Goal: Task Accomplishment & Management: Manage account settings

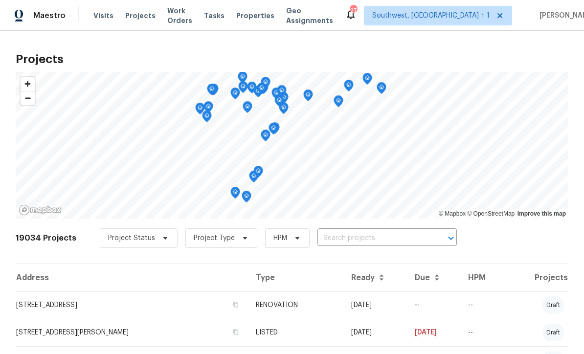
click at [342, 239] on input "text" at bounding box center [373, 238] width 112 height 15
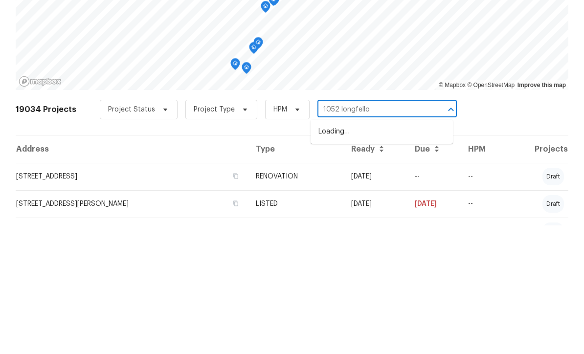
type input "1052 longfellow"
click at [377, 252] on li "1052 Longfellow Cir, Sarasota, FL 34243" at bounding box center [382, 260] width 142 height 16
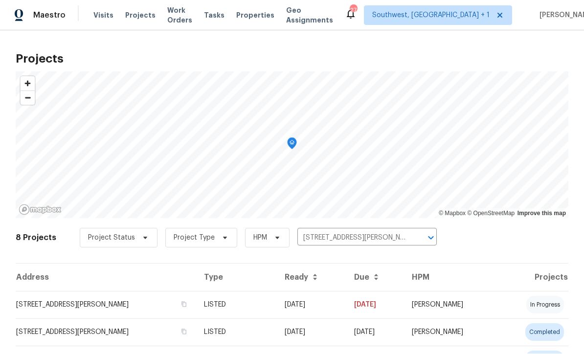
scroll to position [0, 0]
click at [320, 305] on td "09/19/25" at bounding box center [311, 305] width 69 height 27
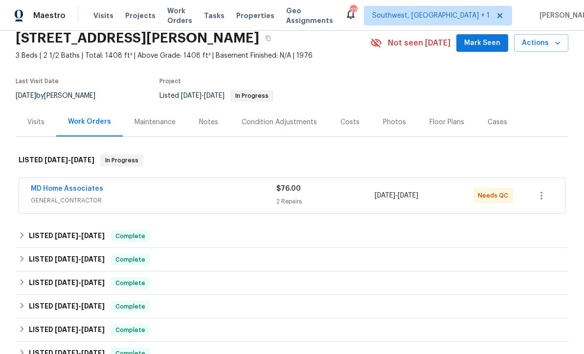
scroll to position [75, 0]
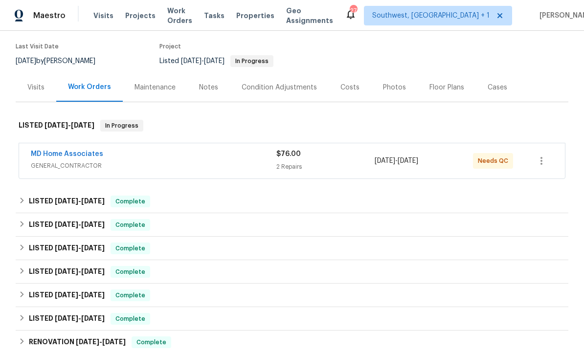
click at [123, 151] on div "MD Home Associates" at bounding box center [154, 155] width 246 height 12
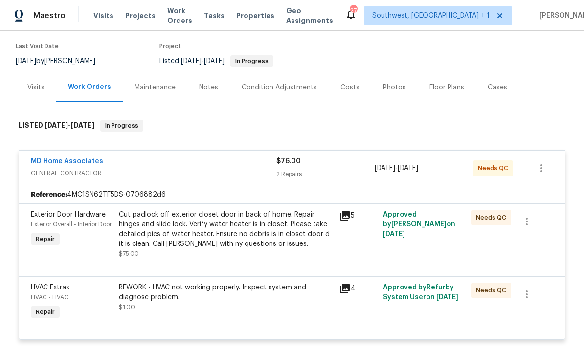
click at [73, 163] on link "MD Home Associates" at bounding box center [67, 161] width 72 height 7
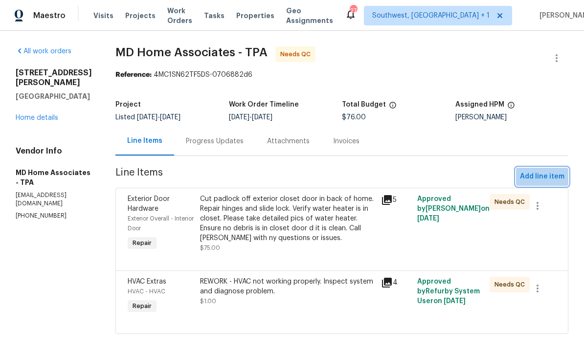
click at [547, 175] on span "Add line item" at bounding box center [542, 177] width 45 height 12
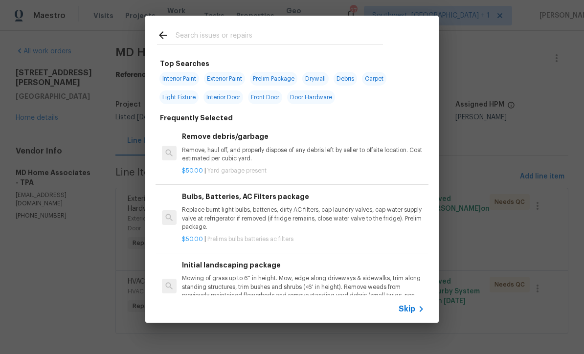
click at [414, 314] on span "Skip" at bounding box center [407, 309] width 17 height 10
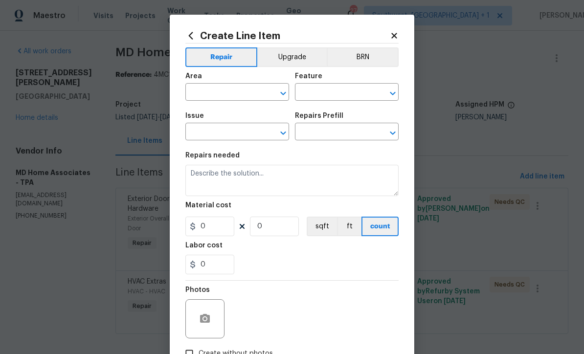
click at [251, 89] on input "text" at bounding box center [223, 93] width 76 height 15
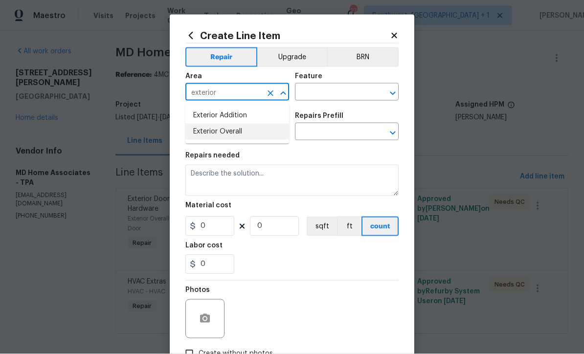
click at [241, 133] on li "Exterior Overall" at bounding box center [237, 132] width 104 height 16
type input "Exterior Overall"
click at [328, 92] on input "text" at bounding box center [333, 93] width 76 height 15
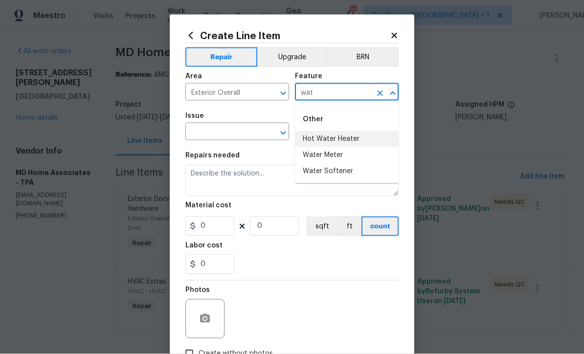
click at [340, 134] on li "Hot Water Heater" at bounding box center [347, 139] width 104 height 16
type input "Hot Water Heater"
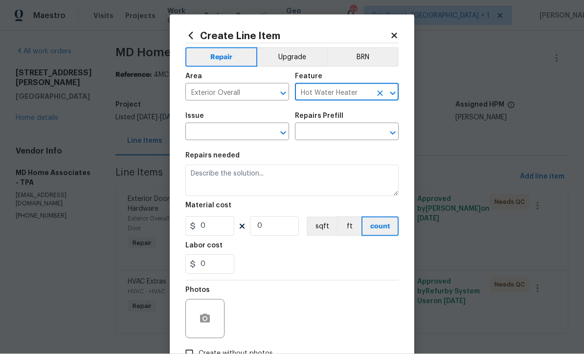
click at [254, 140] on input "text" at bounding box center [223, 132] width 76 height 15
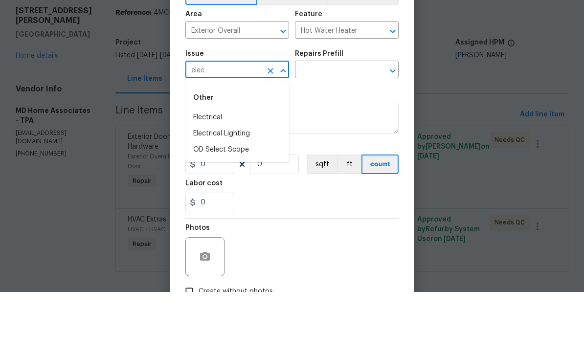
click at [221, 172] on li "Electrical" at bounding box center [237, 180] width 104 height 16
type input "Electrical"
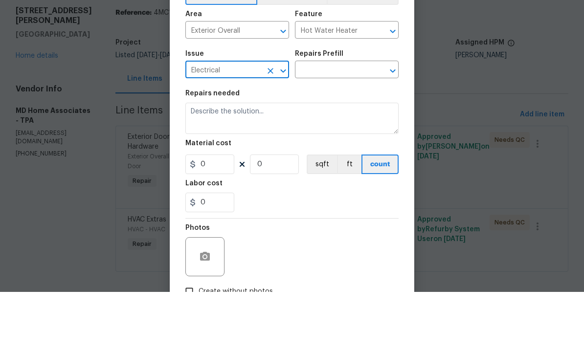
click at [336, 125] on input "text" at bounding box center [333, 132] width 76 height 15
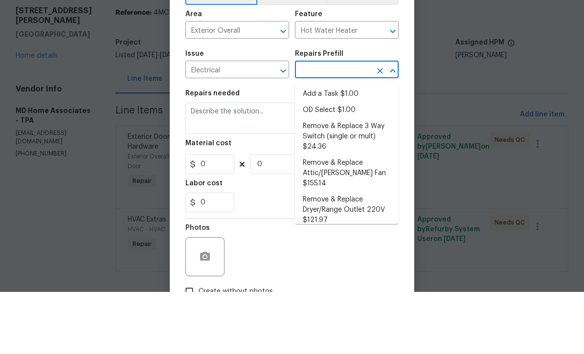
click at [340, 148] on li "Add a Task $1.00" at bounding box center [347, 156] width 104 height 16
type input "Add a Task $1.00"
type textarea "HPM to detail"
type input "1"
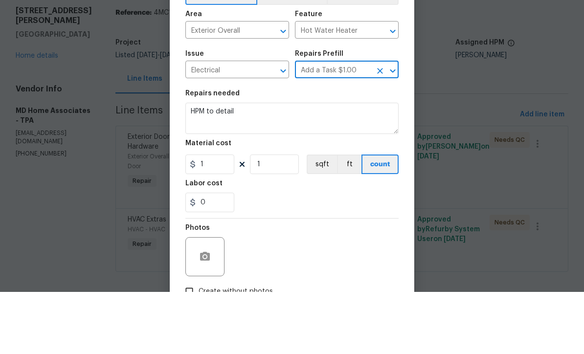
type input "1"
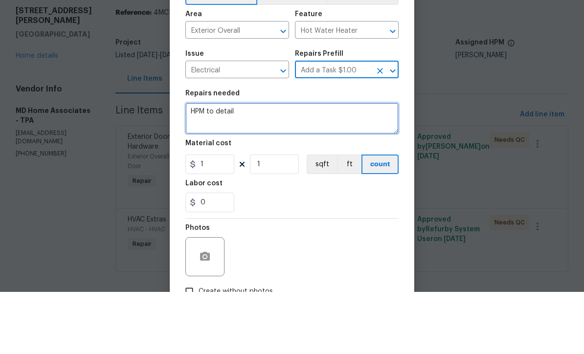
click at [303, 165] on textarea "HPM to detail" at bounding box center [291, 180] width 213 height 31
type textarea "H"
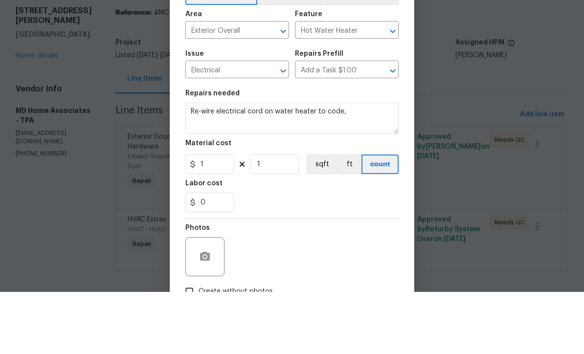
scroll to position [9, 0]
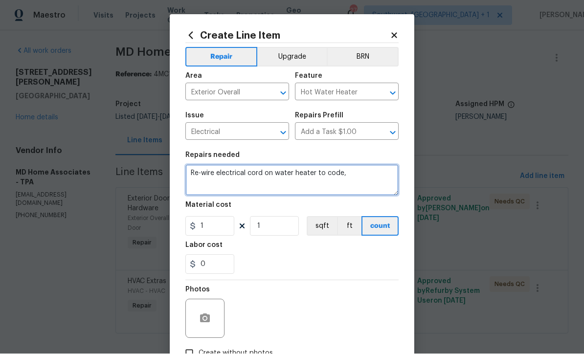
type textarea "Re-wire electrical cord on water heater to code,"
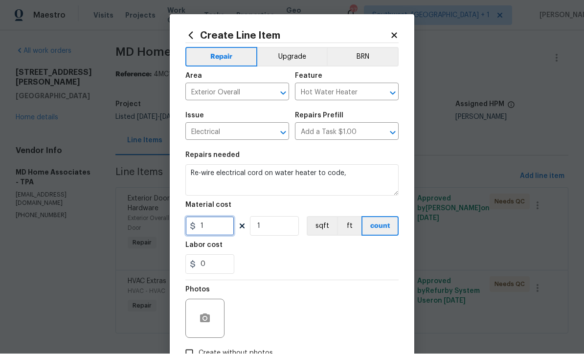
click at [207, 232] on input "1" at bounding box center [209, 227] width 49 height 20
type input "55"
click at [194, 317] on button "button" at bounding box center [204, 318] width 23 height 23
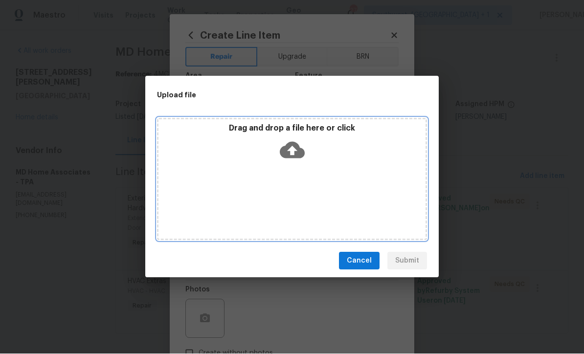
click at [286, 144] on icon at bounding box center [292, 150] width 25 height 25
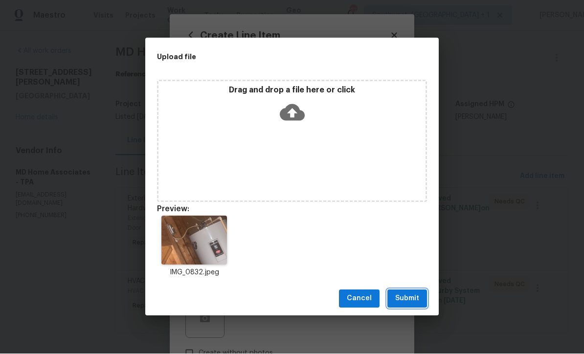
click at [412, 301] on span "Submit" at bounding box center [407, 299] width 24 height 12
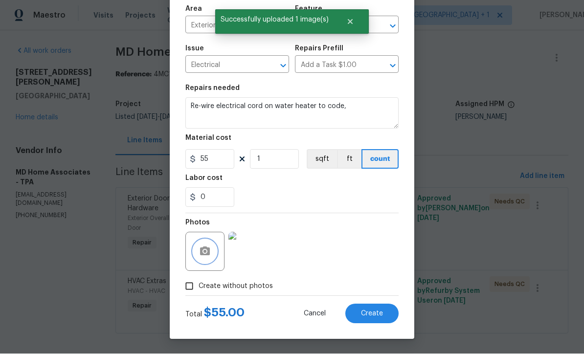
scroll to position [69, 0]
click at [378, 314] on span "Create" at bounding box center [372, 314] width 22 height 7
type input "0"
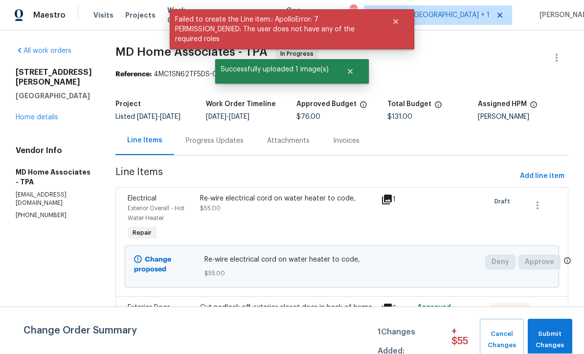
scroll to position [0, 0]
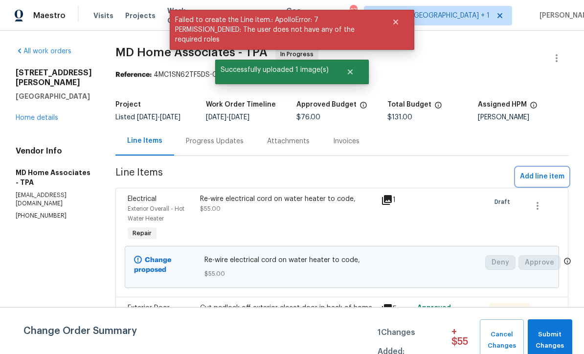
click at [542, 179] on span "Add line item" at bounding box center [542, 177] width 45 height 12
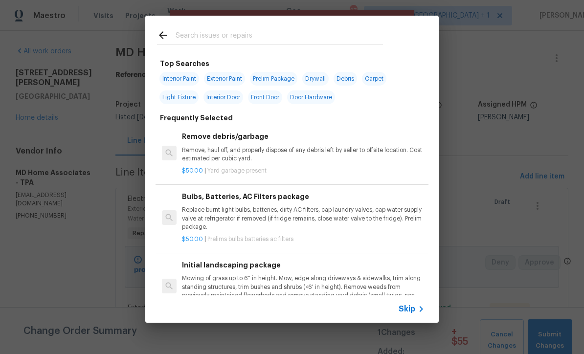
click at [418, 306] on icon at bounding box center [421, 309] width 12 height 12
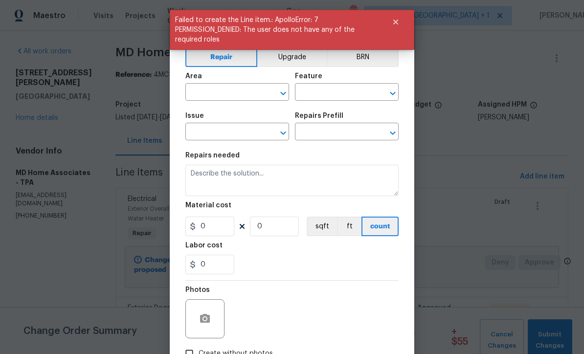
click at [198, 95] on input "text" at bounding box center [223, 93] width 76 height 15
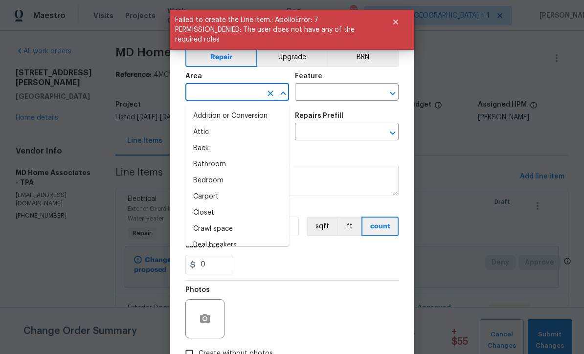
scroll to position [0, 0]
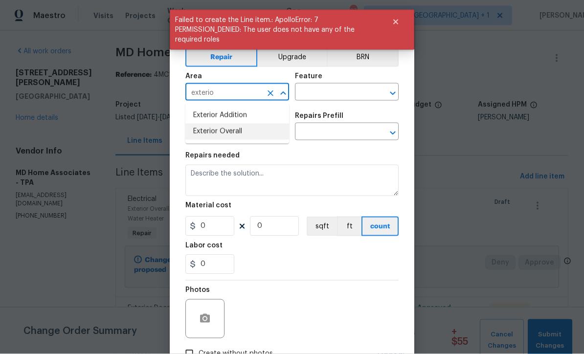
click at [200, 136] on li "Exterior Overall" at bounding box center [237, 132] width 104 height 16
type input "Exterior Overall"
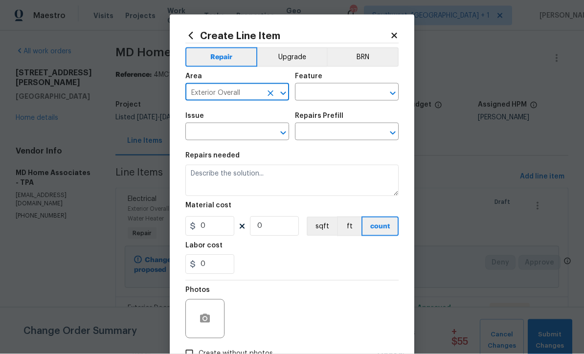
click at [362, 90] on input "text" at bounding box center [333, 93] width 76 height 15
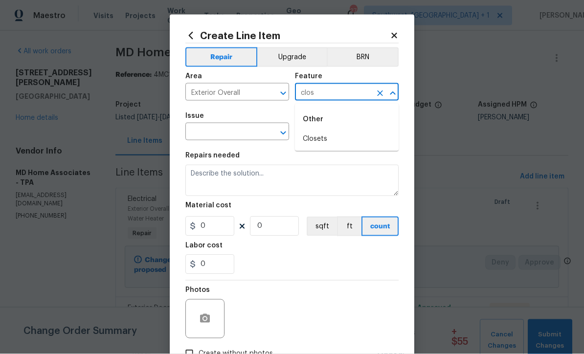
click at [326, 133] on li "Closets" at bounding box center [347, 139] width 104 height 16
type input "Closets"
click at [197, 136] on input "text" at bounding box center [223, 132] width 76 height 15
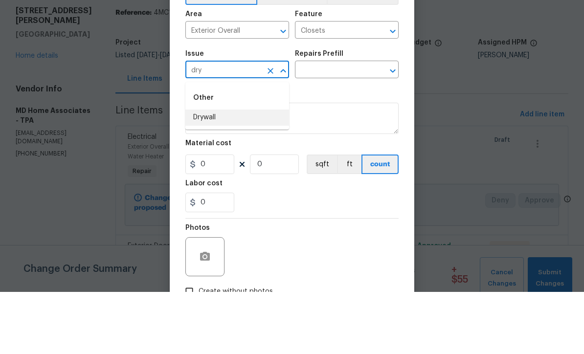
click at [193, 172] on li "Drywall" at bounding box center [237, 180] width 104 height 16
type input "Drywall"
click at [353, 125] on input "text" at bounding box center [333, 132] width 76 height 15
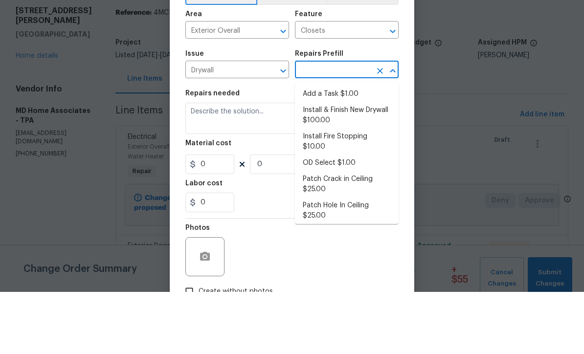
click at [340, 148] on li "Add a Task $1.00" at bounding box center [347, 156] width 104 height 16
type input "Add a Task $1.00"
type input "Walls and Ceiling"
type textarea "HPM to detail"
type input "1"
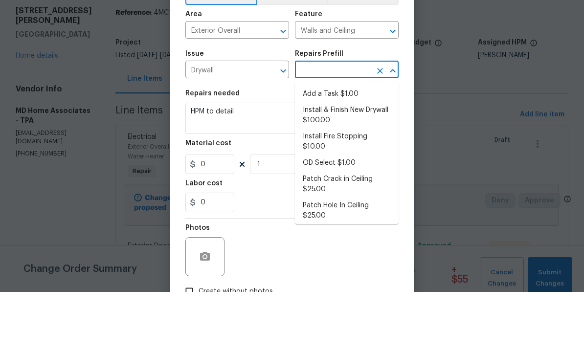
type input "Add a Task $1.00"
type input "1"
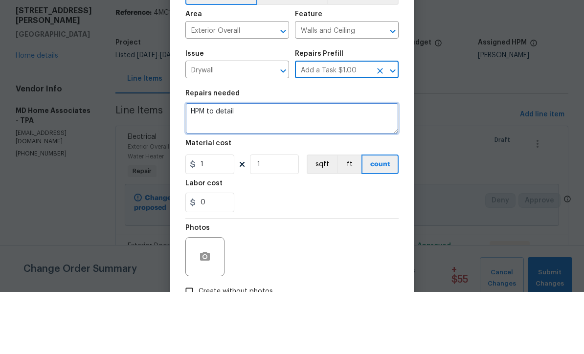
click at [299, 165] on textarea "HPM to detail" at bounding box center [291, 180] width 213 height 31
type textarea "H"
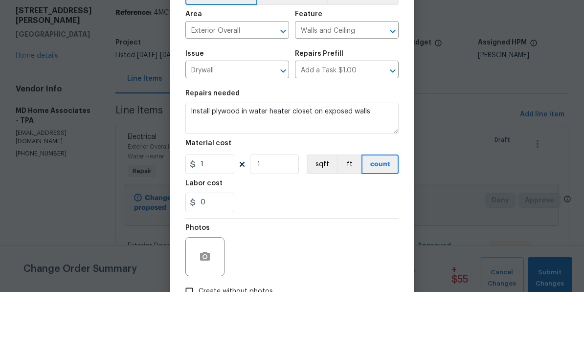
scroll to position [32, 0]
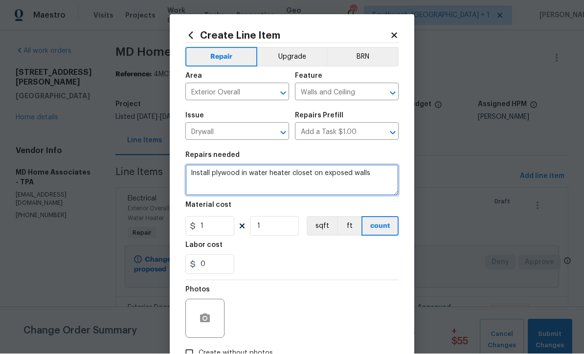
type textarea "Install plywood in water heater closet on exposed walls"
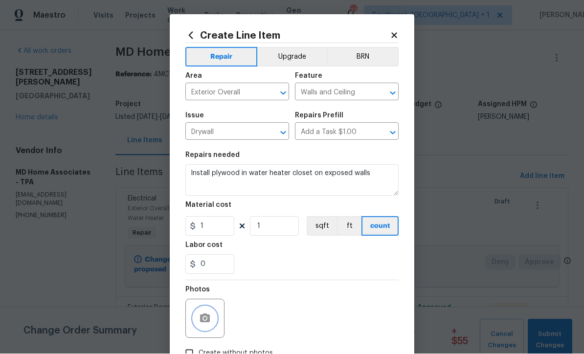
click at [201, 316] on icon "button" at bounding box center [205, 319] width 12 height 12
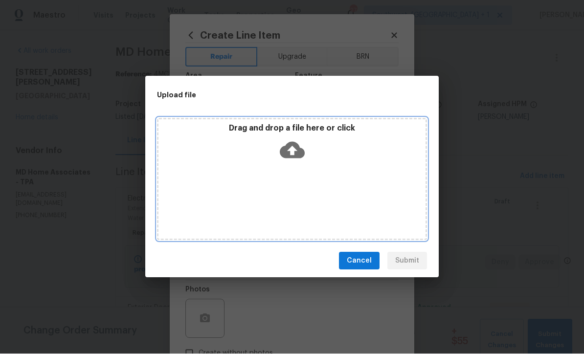
click at [297, 152] on icon at bounding box center [292, 150] width 25 height 17
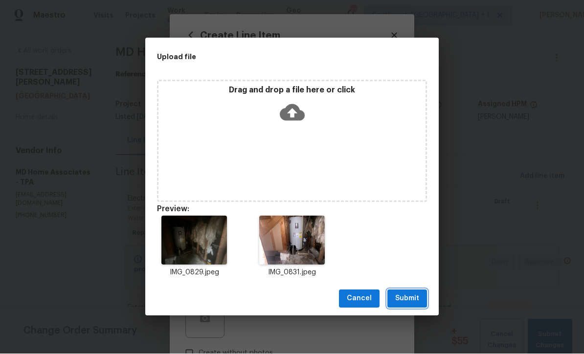
click at [424, 302] on button "Submit" at bounding box center [407, 299] width 40 height 18
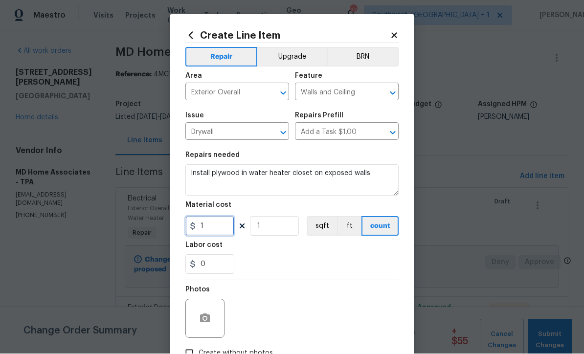
click at [209, 230] on input "1" at bounding box center [209, 227] width 49 height 20
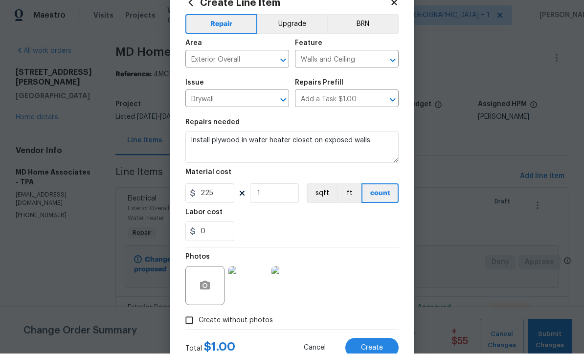
scroll to position [36, 0]
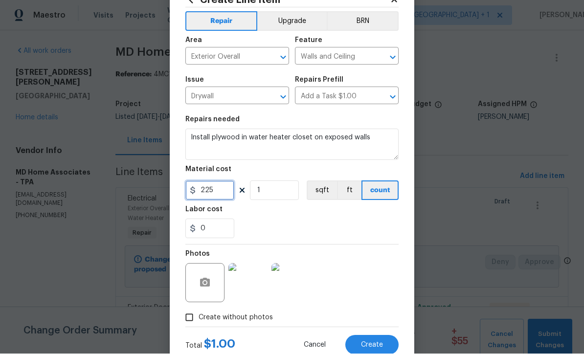
type input "225"
click at [290, 294] on img at bounding box center [291, 283] width 39 height 39
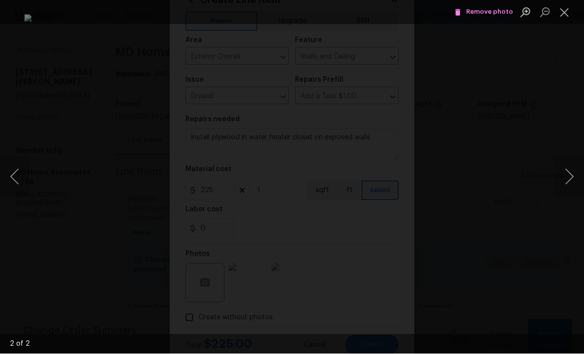
click at [566, 7] on button "Close lightbox" at bounding box center [565, 12] width 20 height 17
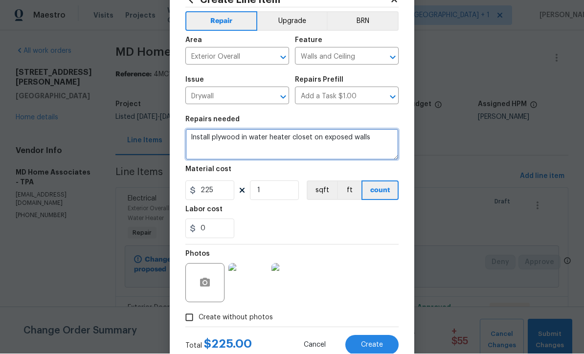
click at [384, 137] on textarea "Install plywood in water heater closet on exposed walls" at bounding box center [291, 144] width 213 height 31
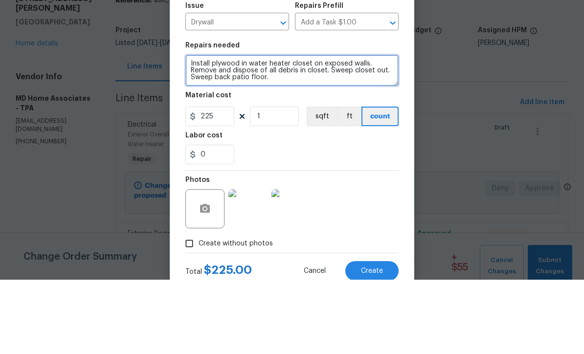
type textarea "Install plywood in water heater closet on exposed walls. Remove and dispose of …"
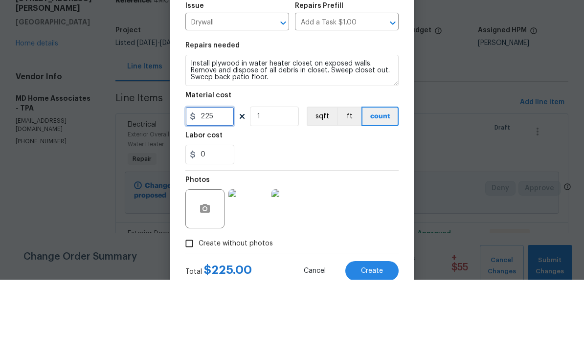
click at [213, 181] on input "225" at bounding box center [209, 191] width 49 height 20
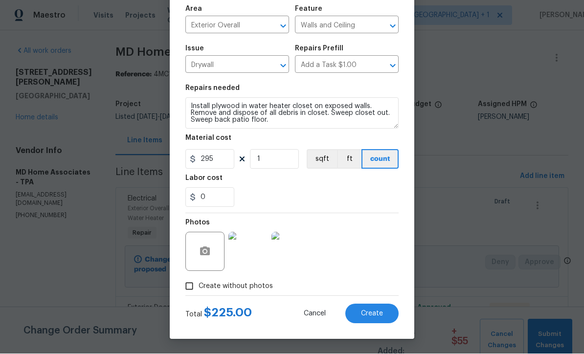
scroll to position [69, 0]
click at [219, 161] on input "295" at bounding box center [209, 160] width 49 height 20
type input "250"
click at [346, 227] on div "Photos" at bounding box center [291, 246] width 213 height 64
click at [377, 321] on button "Create" at bounding box center [371, 314] width 53 height 20
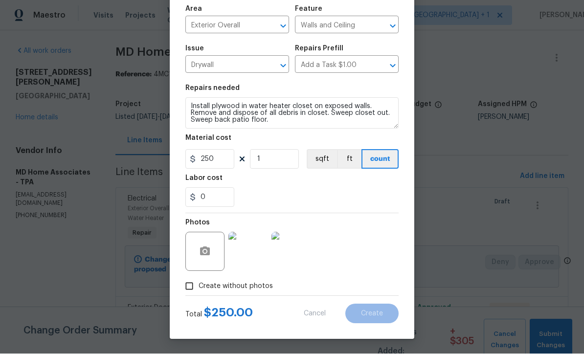
type input "0"
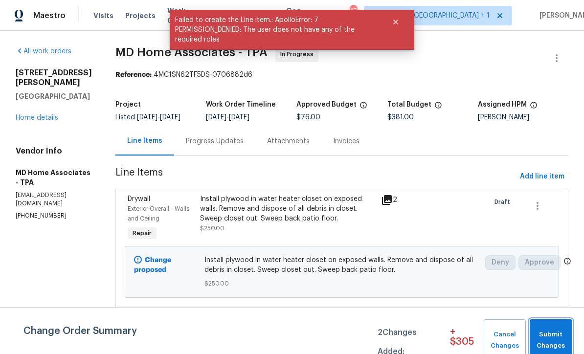
click at [563, 335] on span "Submit Changes" at bounding box center [551, 340] width 33 height 23
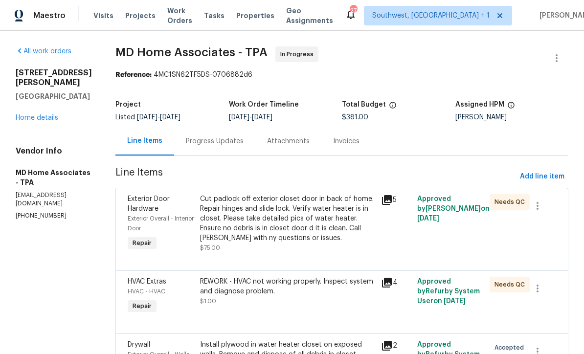
scroll to position [0, 0]
click at [209, 136] on div "Progress Updates" at bounding box center [214, 141] width 81 height 29
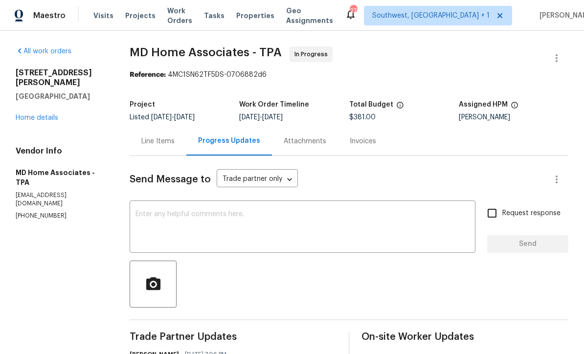
click at [397, 211] on textarea at bounding box center [303, 228] width 334 height 34
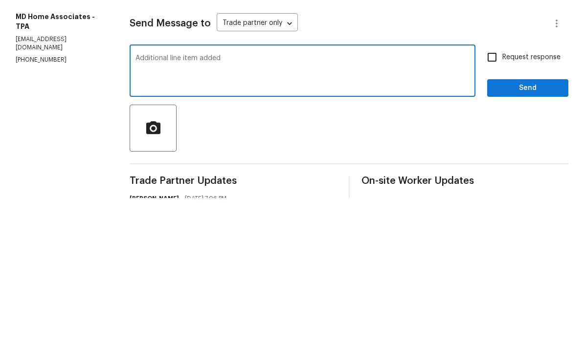
type textarea "Additional line item added"
click at [495, 203] on input "Request response" at bounding box center [492, 213] width 21 height 21
checkbox input "true"
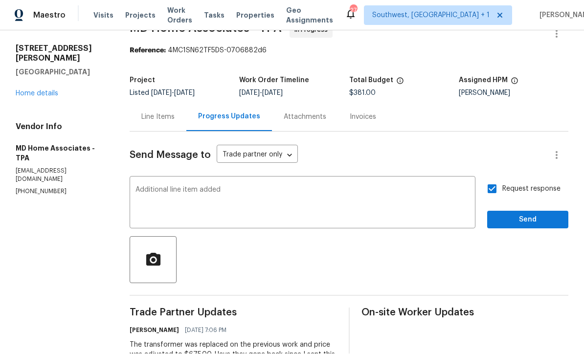
scroll to position [28, 0]
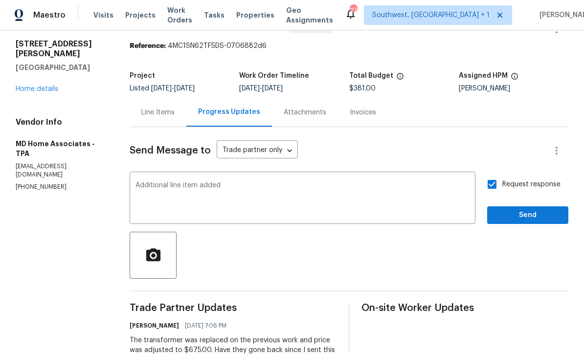
click at [430, 182] on textarea "Additional line item added" at bounding box center [303, 199] width 334 height 34
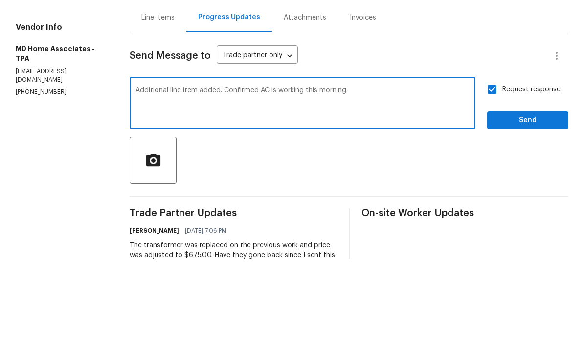
type textarea "Additional line item added. Confirmed AC is working this morning."
click at [525, 210] on span "Send" at bounding box center [528, 216] width 66 height 12
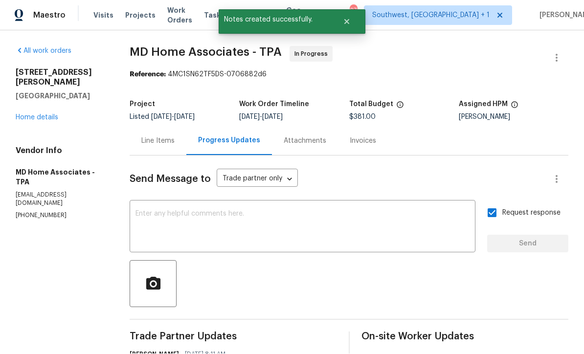
scroll to position [12, 0]
click at [40, 114] on link "Home details" at bounding box center [37, 117] width 43 height 7
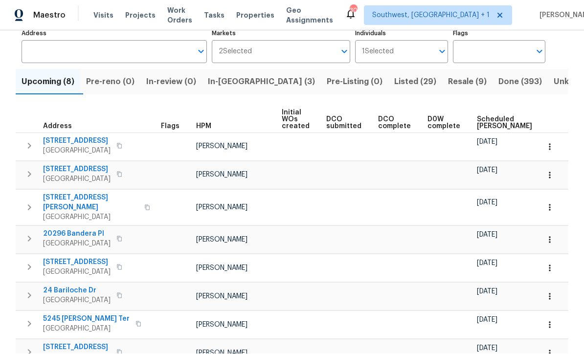
scroll to position [64, 0]
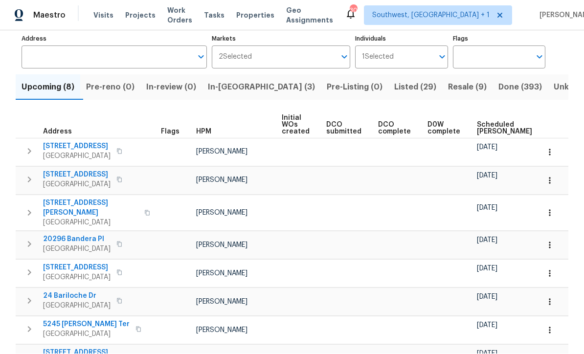
click at [59, 142] on span "2756 Yacolt Ave" at bounding box center [77, 147] width 68 height 10
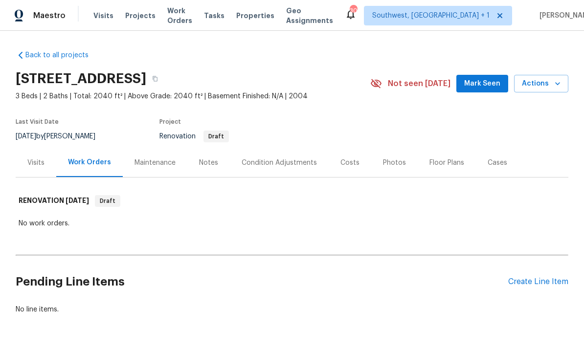
click at [300, 170] on div "Condition Adjustments" at bounding box center [279, 162] width 99 height 29
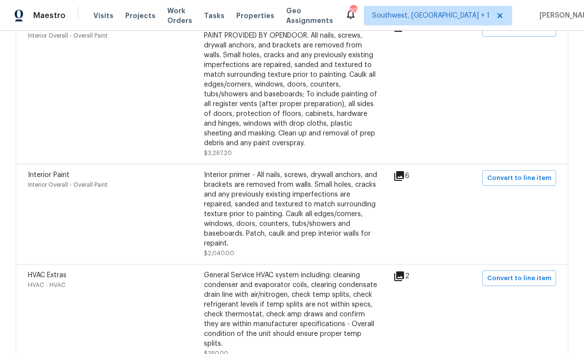
scroll to position [3025, 0]
click at [404, 181] on icon at bounding box center [399, 176] width 10 height 10
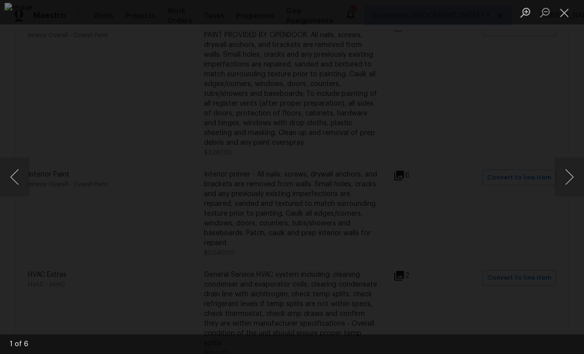
click at [576, 177] on button "Next image" at bounding box center [569, 177] width 29 height 39
click at [571, 177] on button "Next image" at bounding box center [569, 177] width 29 height 39
click at [572, 176] on button "Next image" at bounding box center [569, 177] width 29 height 39
click at [568, 183] on button "Next image" at bounding box center [569, 177] width 29 height 39
click at [573, 183] on button "Next image" at bounding box center [569, 177] width 29 height 39
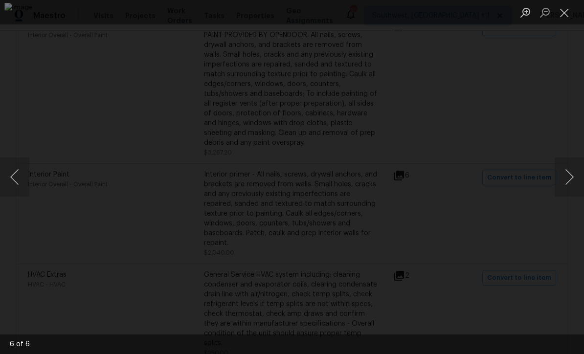
click at [567, 191] on button "Next image" at bounding box center [569, 177] width 29 height 39
click at [567, 187] on button "Next image" at bounding box center [569, 177] width 29 height 39
click at [566, 193] on button "Next image" at bounding box center [569, 177] width 29 height 39
click at [565, 195] on button "Next image" at bounding box center [569, 177] width 29 height 39
click at [566, 196] on button "Next image" at bounding box center [569, 177] width 29 height 39
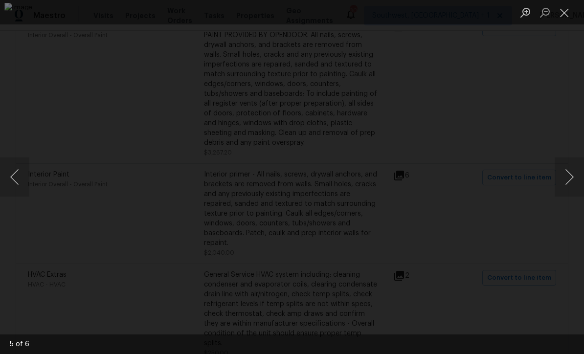
click at [565, 195] on button "Next image" at bounding box center [569, 177] width 29 height 39
click at [567, 8] on button "Close lightbox" at bounding box center [565, 12] width 20 height 17
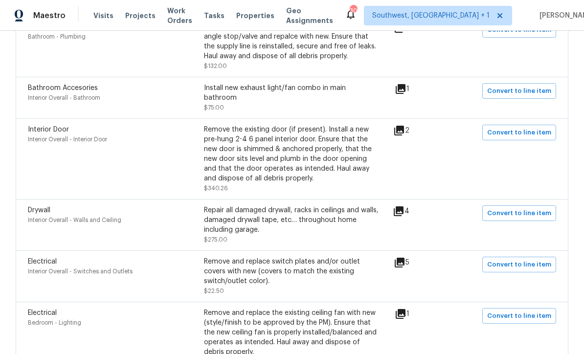
scroll to position [2656, 0]
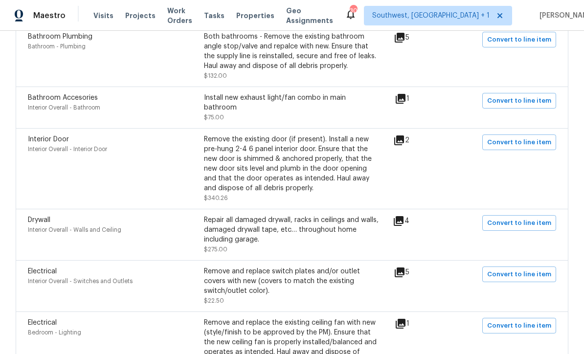
click at [404, 226] on icon at bounding box center [399, 221] width 10 height 10
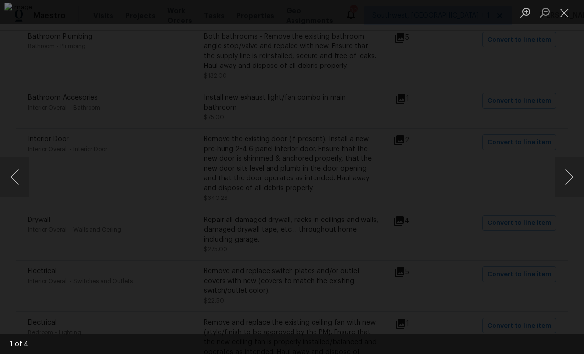
click at [571, 181] on button "Next image" at bounding box center [569, 177] width 29 height 39
click at [571, 186] on button "Next image" at bounding box center [569, 177] width 29 height 39
click at [569, 187] on button "Next image" at bounding box center [569, 177] width 29 height 39
click at [568, 191] on button "Next image" at bounding box center [569, 177] width 29 height 39
click at [568, 193] on button "Next image" at bounding box center [569, 177] width 29 height 39
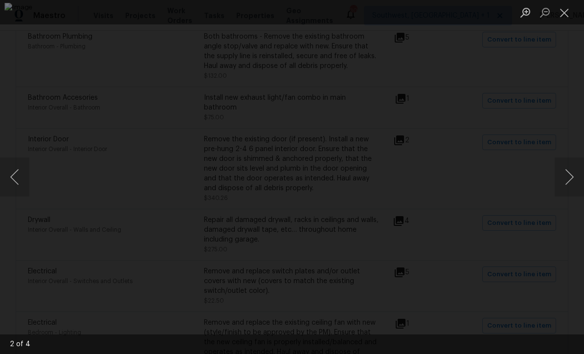
click at [567, 8] on button "Close lightbox" at bounding box center [565, 12] width 20 height 17
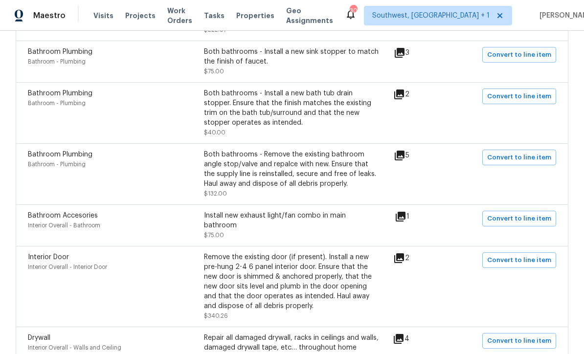
scroll to position [2536, 0]
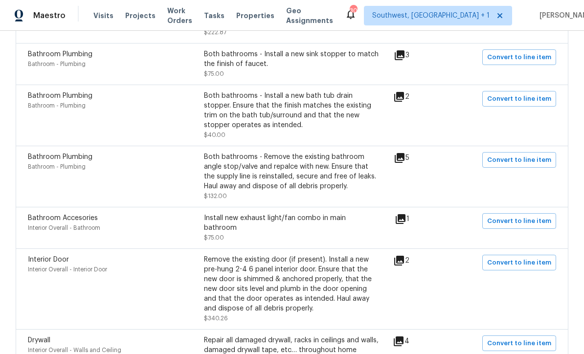
click at [402, 163] on icon at bounding box center [400, 158] width 10 height 10
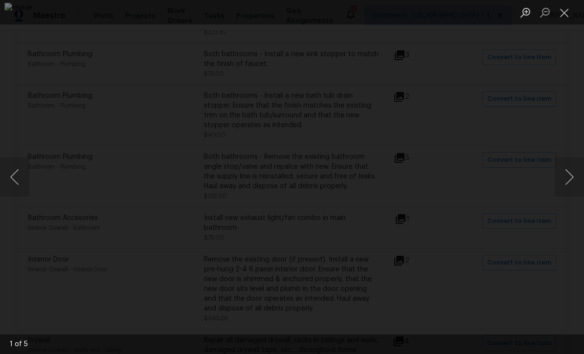
click at [572, 179] on button "Next image" at bounding box center [569, 177] width 29 height 39
click at [571, 184] on button "Next image" at bounding box center [569, 177] width 29 height 39
click at [571, 186] on button "Next image" at bounding box center [569, 177] width 29 height 39
click at [570, 187] on button "Next image" at bounding box center [569, 177] width 29 height 39
click at [568, 187] on button "Next image" at bounding box center [569, 177] width 29 height 39
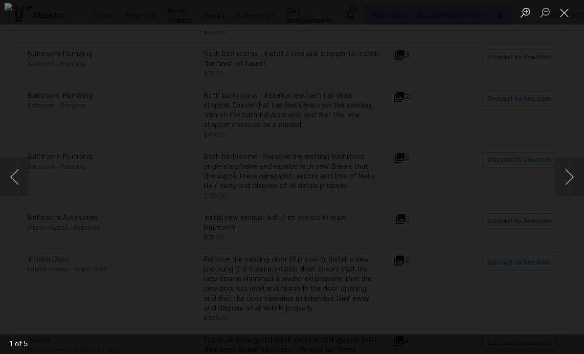
click at [568, 189] on button "Next image" at bounding box center [569, 177] width 29 height 39
click at [568, 14] on button "Close lightbox" at bounding box center [565, 12] width 20 height 17
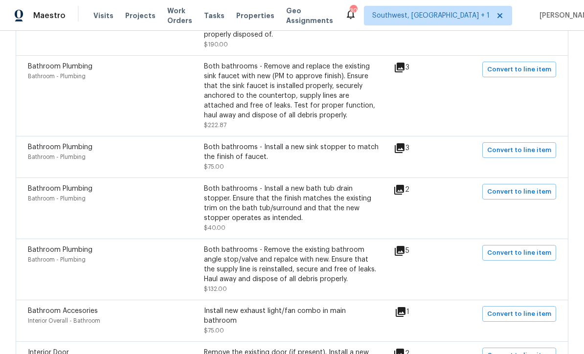
scroll to position [2433, 0]
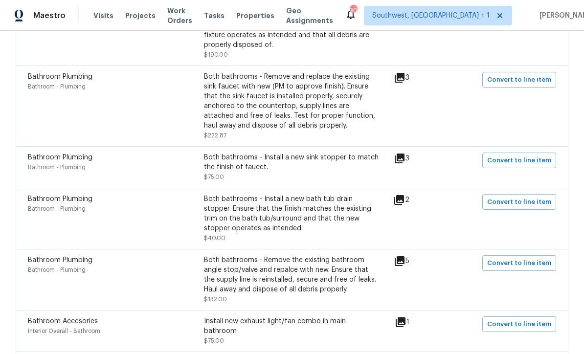
click at [402, 205] on icon at bounding box center [399, 200] width 10 height 10
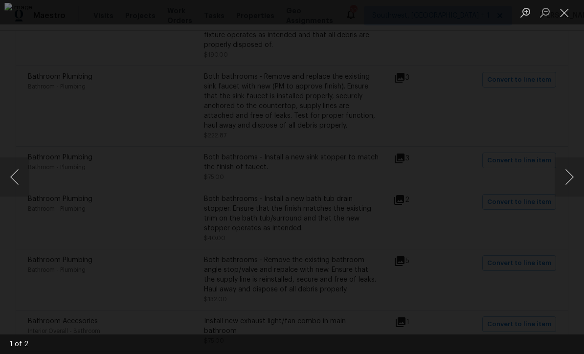
click at [561, 10] on button "Close lightbox" at bounding box center [565, 12] width 20 height 17
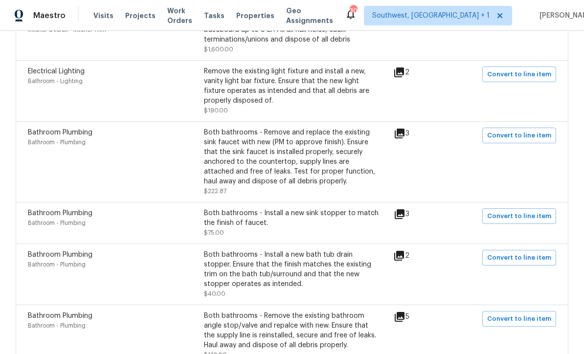
scroll to position [2378, 0]
click at [405, 138] on icon at bounding box center [400, 133] width 10 height 10
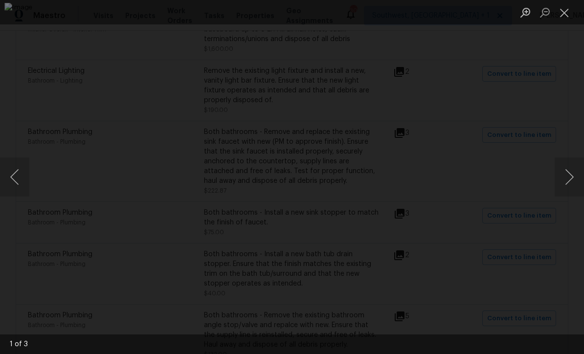
click at [561, 8] on button "Close lightbox" at bounding box center [565, 12] width 20 height 17
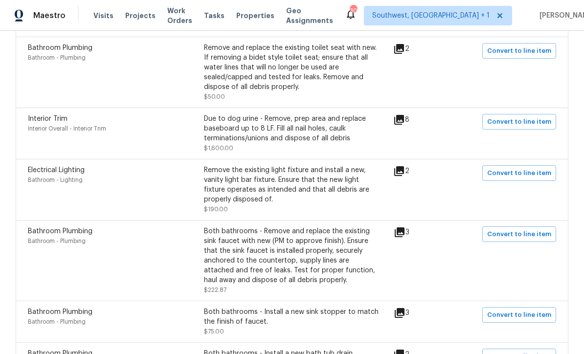
scroll to position [2262, 0]
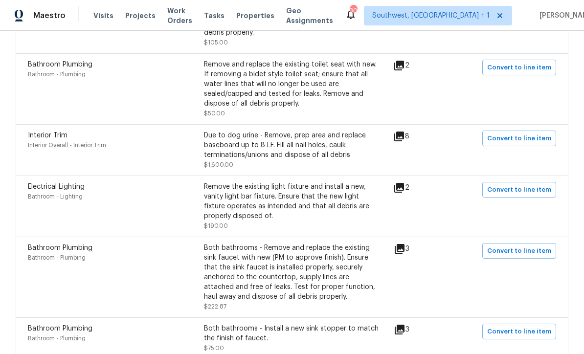
click at [404, 193] on icon at bounding box center [399, 188] width 10 height 10
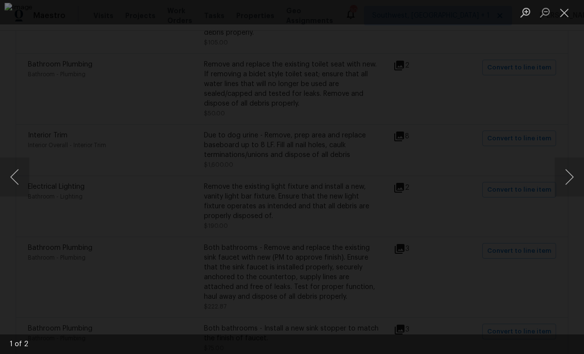
click at [569, 9] on button "Close lightbox" at bounding box center [565, 12] width 20 height 17
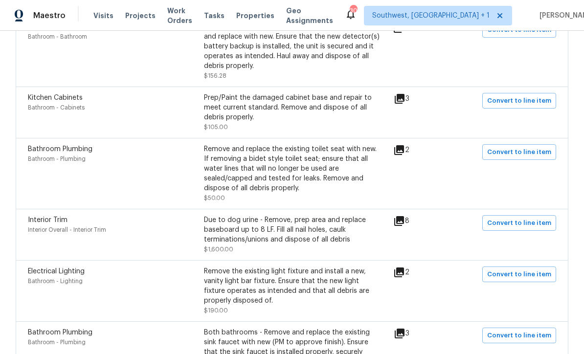
scroll to position [2149, 0]
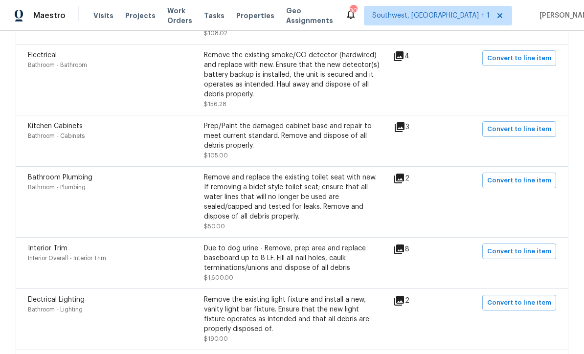
click at [399, 184] on icon at bounding box center [399, 179] width 12 height 12
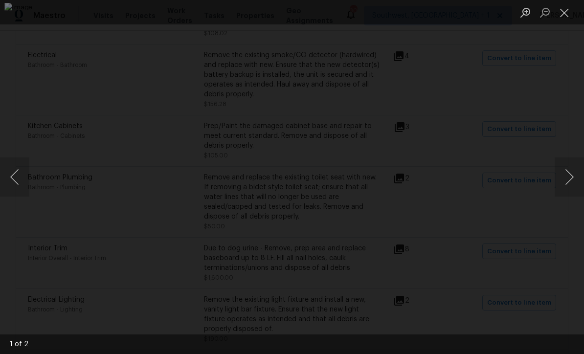
click at [566, 12] on button "Close lightbox" at bounding box center [565, 12] width 20 height 17
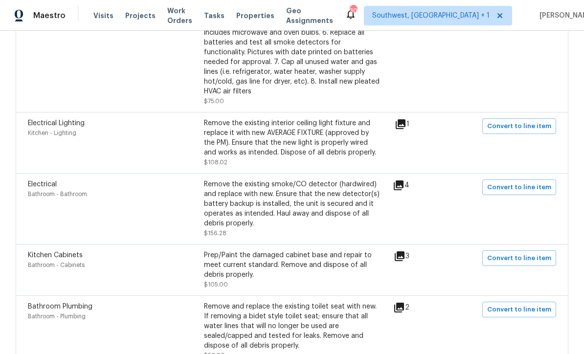
scroll to position [2018, 0]
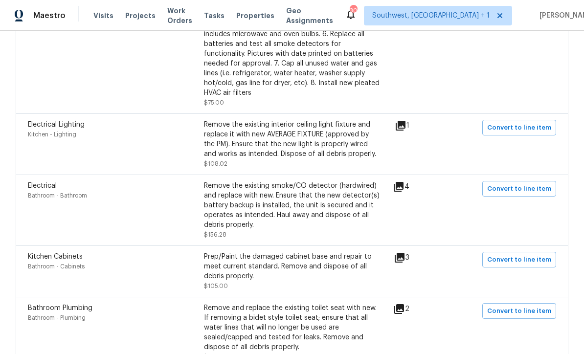
click at [403, 192] on icon at bounding box center [399, 187] width 10 height 10
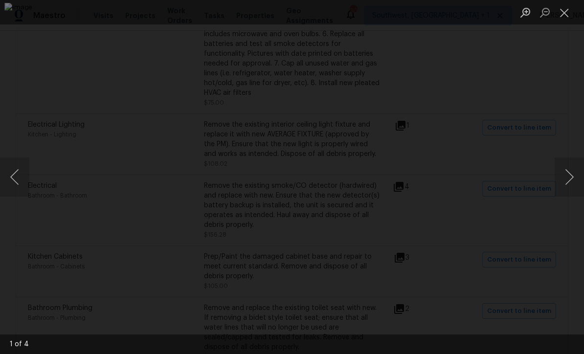
click at [564, 10] on button "Close lightbox" at bounding box center [565, 12] width 20 height 17
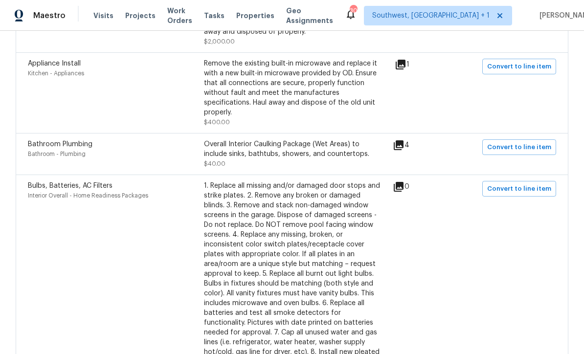
scroll to position [1701, 0]
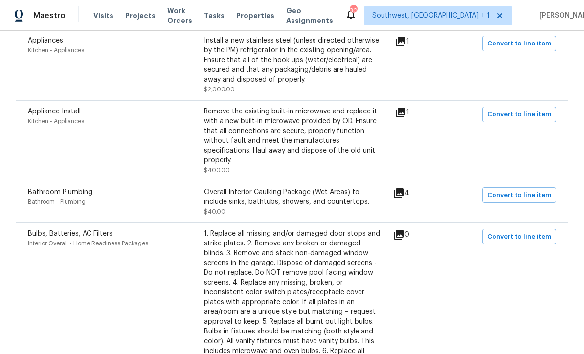
click at [404, 198] on icon at bounding box center [399, 193] width 10 height 10
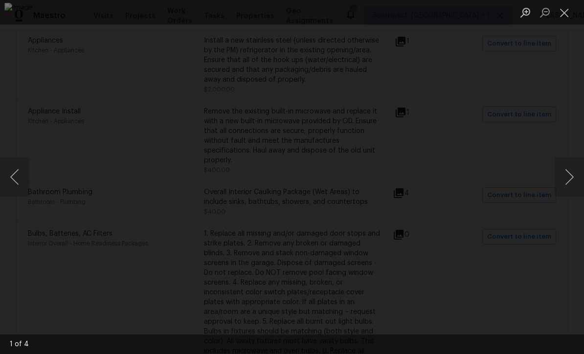
click at [564, 7] on button "Close lightbox" at bounding box center [565, 12] width 20 height 17
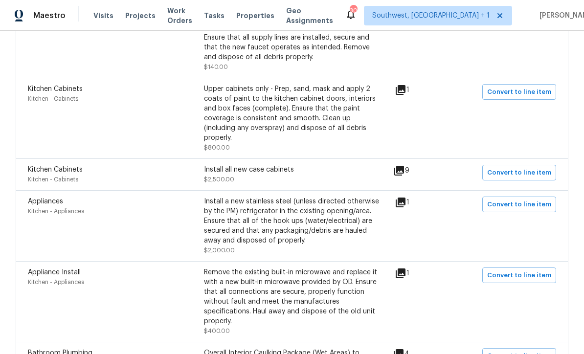
scroll to position [1527, 0]
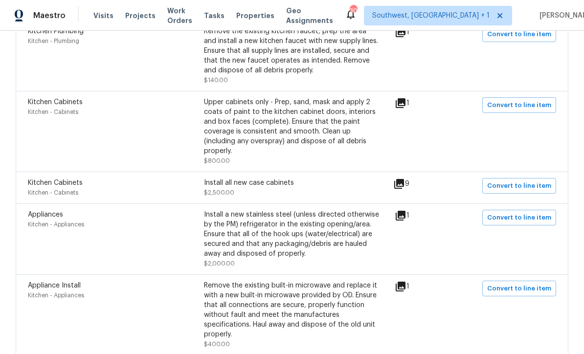
click at [406, 221] on icon at bounding box center [401, 216] width 10 height 10
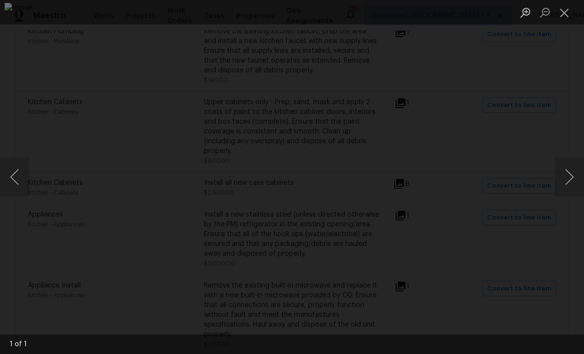
click at [569, 13] on button "Close lightbox" at bounding box center [565, 12] width 20 height 17
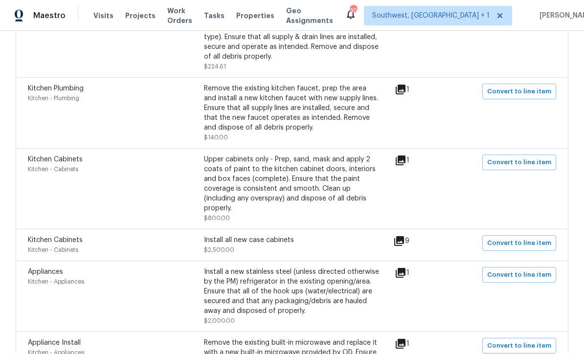
scroll to position [1468, 0]
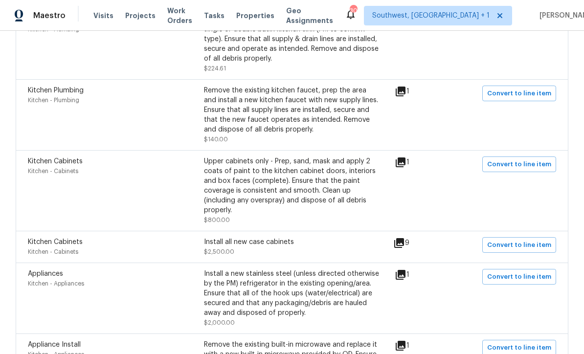
click at [403, 248] on icon at bounding box center [399, 243] width 10 height 10
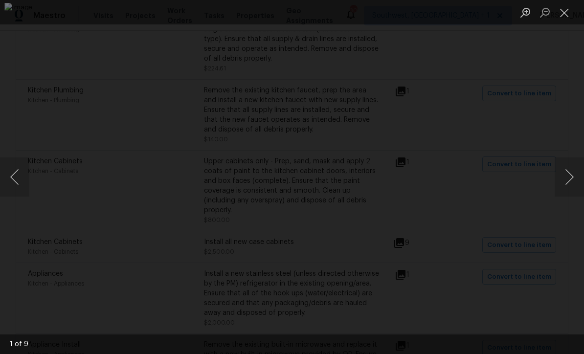
click at [566, 173] on button "Next image" at bounding box center [569, 177] width 29 height 39
click at [568, 176] on button "Next image" at bounding box center [569, 177] width 29 height 39
click at [568, 177] on button "Next image" at bounding box center [569, 177] width 29 height 39
click at [566, 173] on button "Next image" at bounding box center [569, 177] width 29 height 39
click at [566, 177] on button "Next image" at bounding box center [569, 177] width 29 height 39
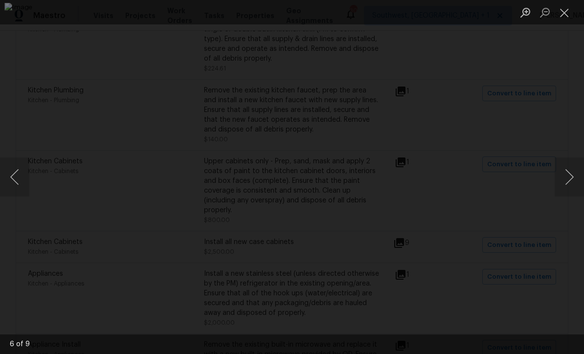
click at [570, 177] on button "Next image" at bounding box center [569, 177] width 29 height 39
click at [569, 180] on button "Next image" at bounding box center [569, 177] width 29 height 39
click at [567, 10] on button "Close lightbox" at bounding box center [565, 12] width 20 height 17
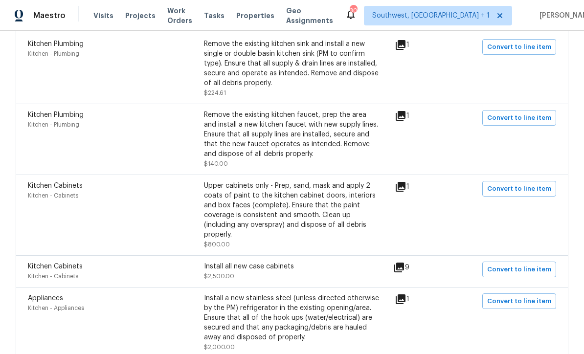
scroll to position [1378, 0]
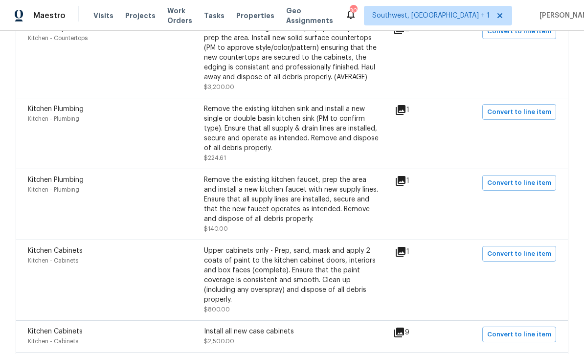
click at [406, 186] on icon at bounding box center [401, 181] width 10 height 10
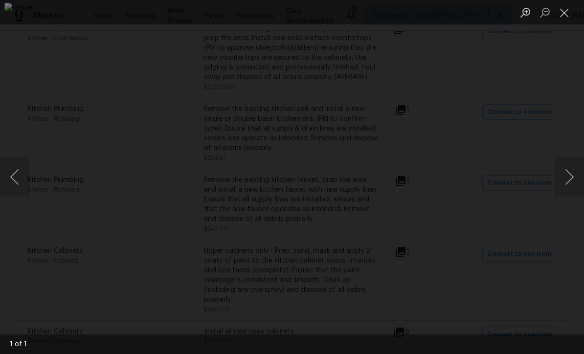
click at [566, 10] on button "Close lightbox" at bounding box center [565, 12] width 20 height 17
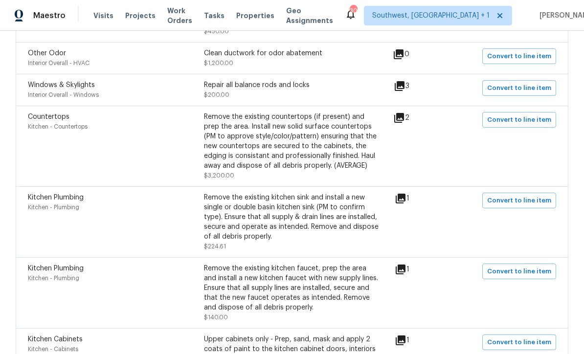
scroll to position [1262, 0]
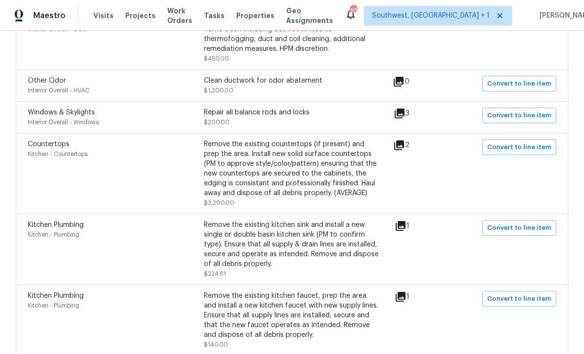
click at [404, 149] on icon at bounding box center [399, 145] width 10 height 10
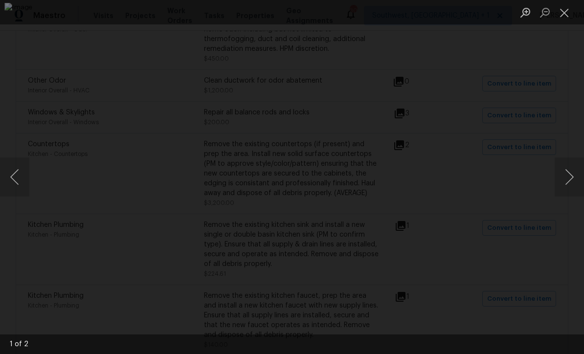
click at [565, 10] on button "Close lightbox" at bounding box center [565, 12] width 20 height 17
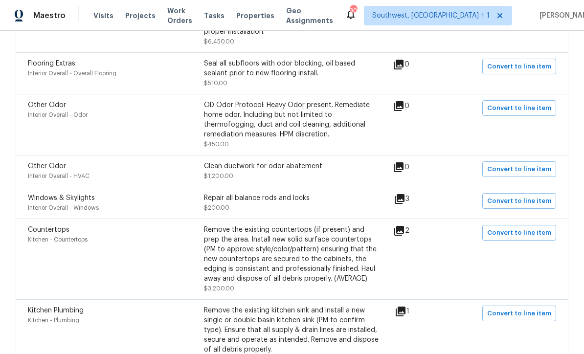
scroll to position [1164, 0]
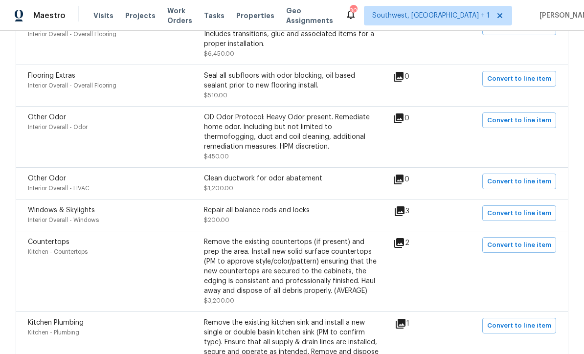
click at [401, 214] on icon at bounding box center [400, 211] width 12 height 12
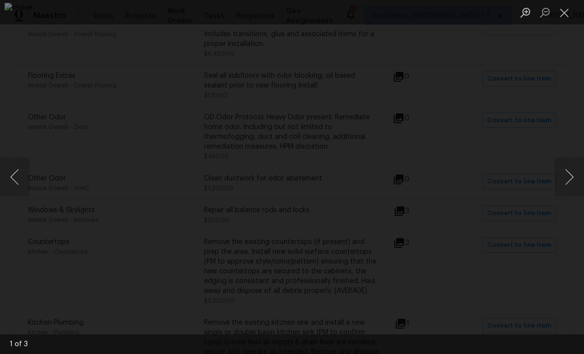
click at [565, 10] on button "Close lightbox" at bounding box center [565, 12] width 20 height 17
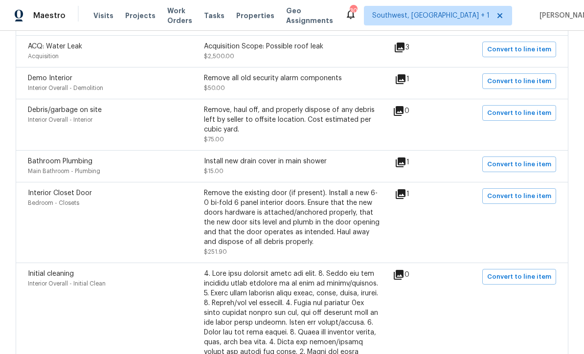
scroll to position [514, 0]
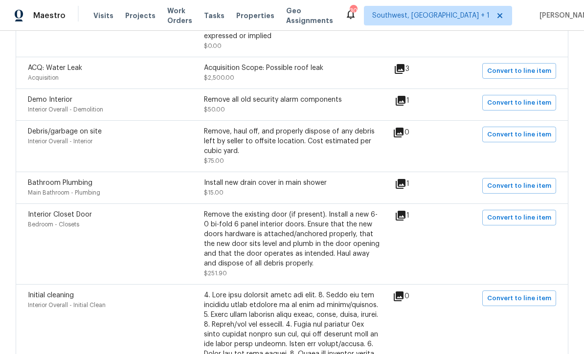
click at [404, 221] on icon at bounding box center [401, 216] width 10 height 10
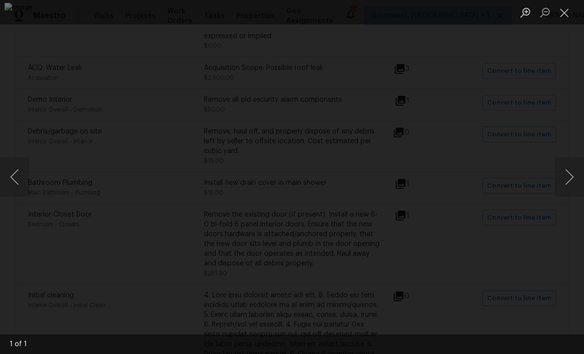
click at [564, 12] on button "Close lightbox" at bounding box center [565, 12] width 20 height 17
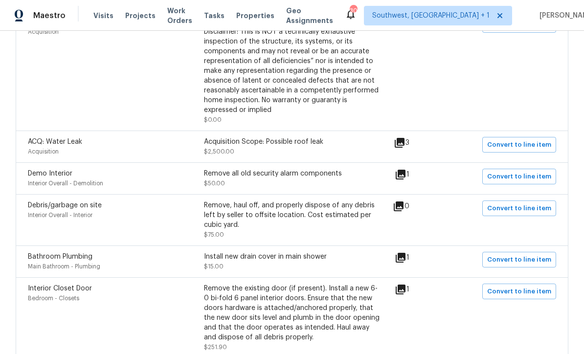
scroll to position [430, 0]
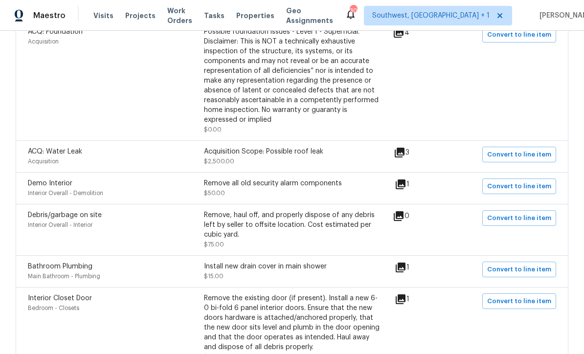
click at [403, 158] on icon at bounding box center [400, 153] width 10 height 10
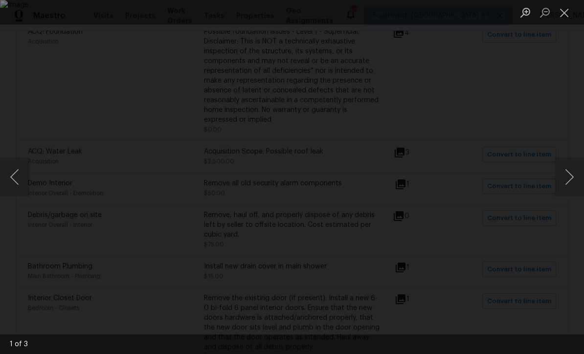
click at [567, 9] on button "Close lightbox" at bounding box center [565, 12] width 20 height 17
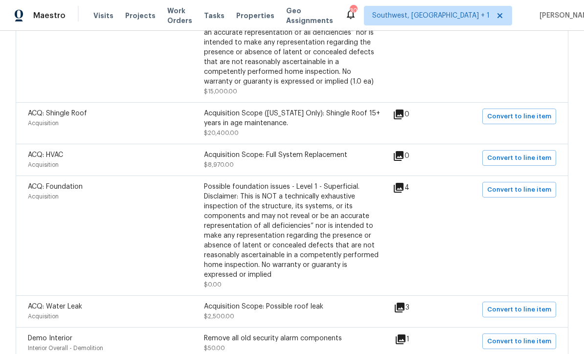
scroll to position [260, 0]
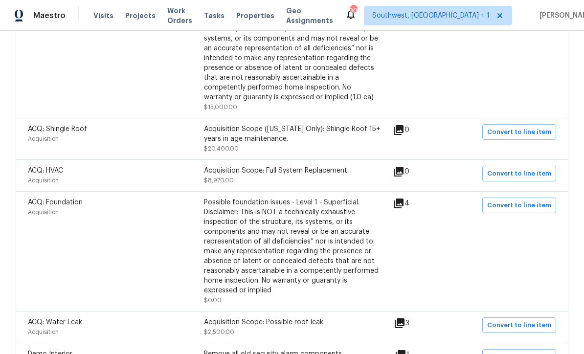
click at [403, 208] on icon at bounding box center [399, 204] width 10 height 10
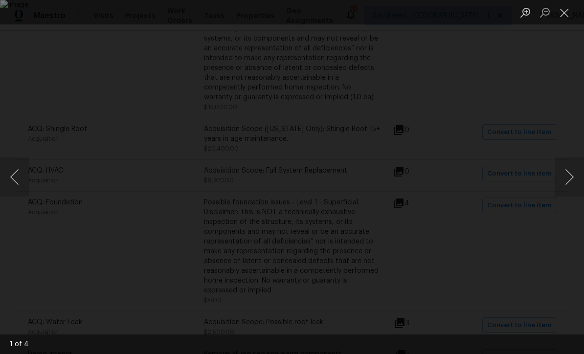
click at [577, 171] on button "Next image" at bounding box center [569, 177] width 29 height 39
click at [575, 179] on button "Next image" at bounding box center [569, 177] width 29 height 39
click at [572, 10] on button "Close lightbox" at bounding box center [565, 12] width 20 height 17
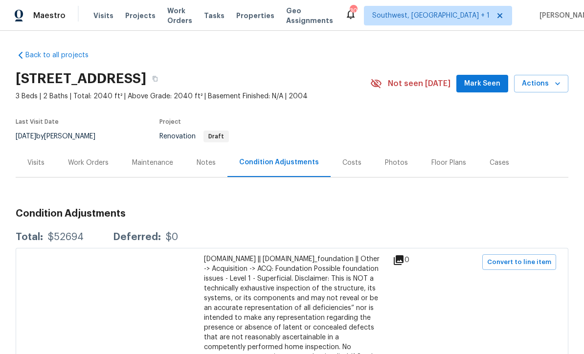
scroll to position [0, 0]
click at [130, 17] on span "Projects" at bounding box center [140, 16] width 30 height 10
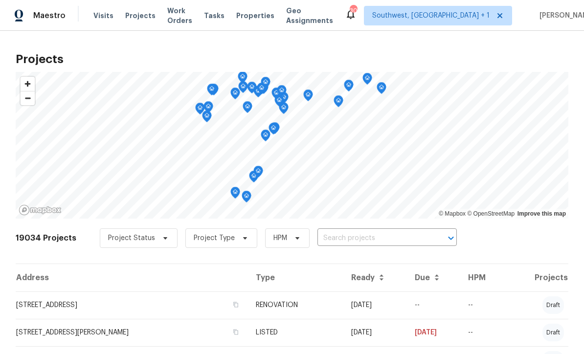
click at [344, 244] on input "text" at bounding box center [373, 238] width 112 height 15
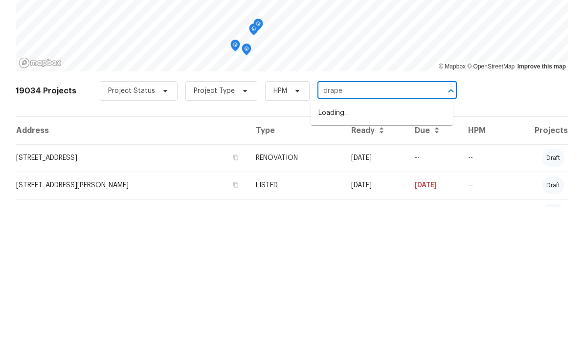
type input "draper"
click at [366, 252] on li "3053 Draper Ter, North Port, FL 34286" at bounding box center [382, 260] width 142 height 16
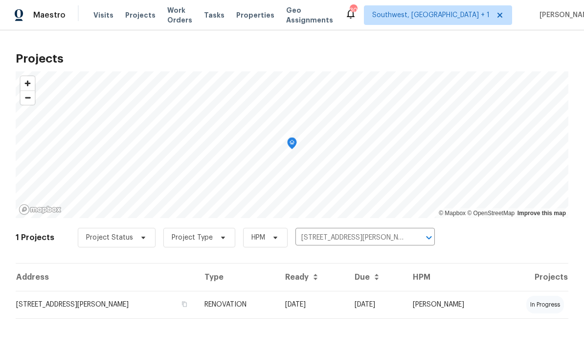
click at [277, 311] on td "RENOVATION" at bounding box center [237, 305] width 81 height 27
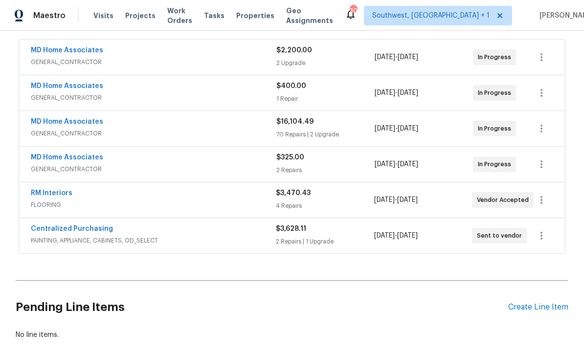
scroll to position [190, 0]
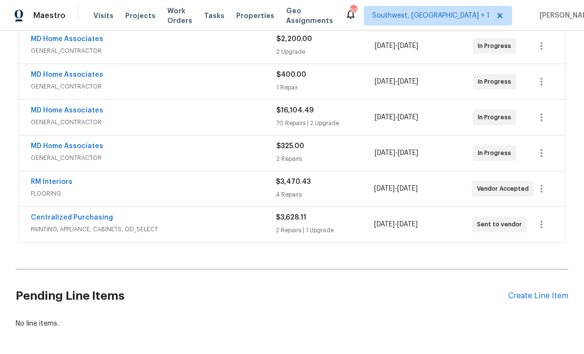
click at [65, 143] on link "MD Home Associates" at bounding box center [67, 146] width 72 height 7
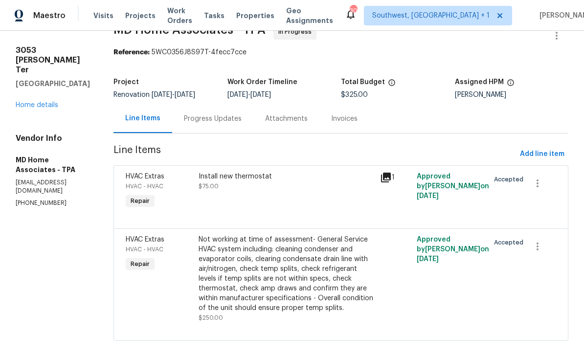
scroll to position [22, 0]
click at [315, 293] on div "Not working at time of assessment- General Service HVAC system including: clean…" at bounding box center [287, 274] width 176 height 78
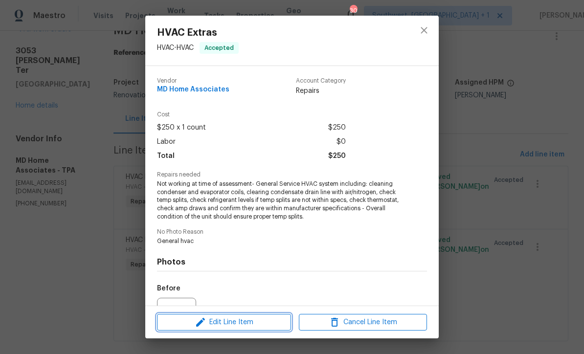
click at [250, 327] on span "Edit Line Item" at bounding box center [224, 323] width 128 height 12
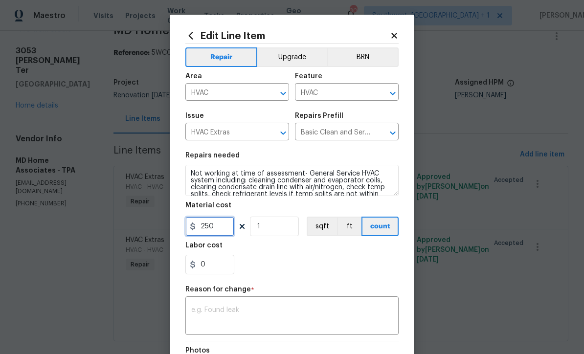
click at [233, 231] on input "250" at bounding box center [209, 227] width 49 height 20
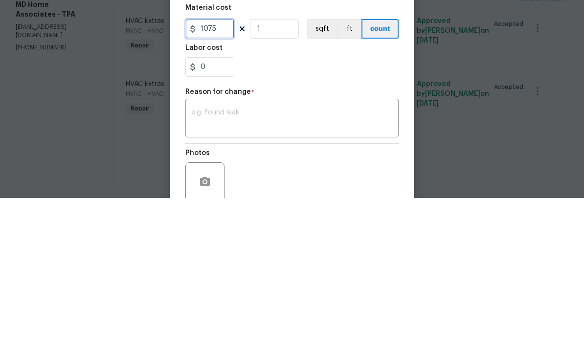
scroll to position [40, 0]
type input "1075"
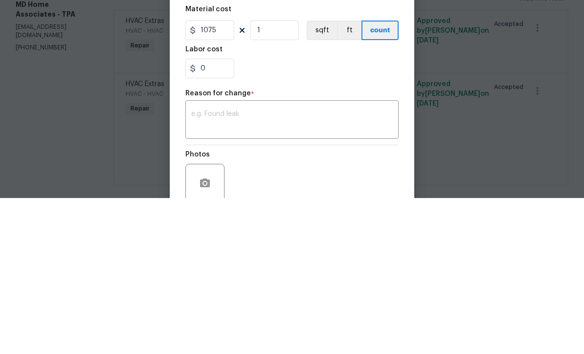
click at [197, 113] on div "Repair Upgrade BRN Area HVAC ​ Feature HVAC ​ Issue HVAC Extras ​ Repairs Prefi…" at bounding box center [291, 193] width 213 height 380
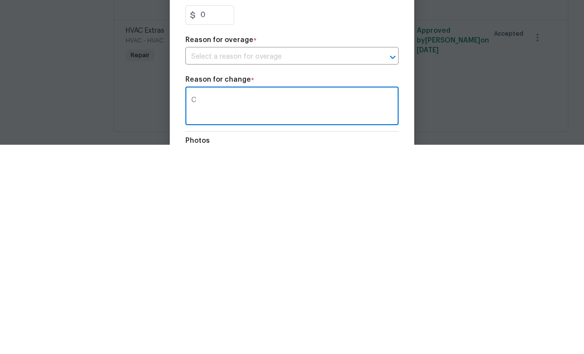
scroll to position [32, 0]
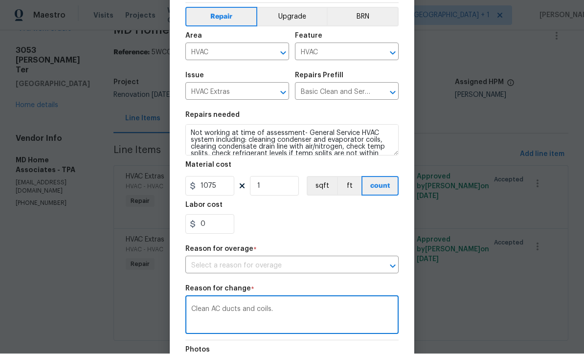
type textarea "Clean AC ducts and coils."
click at [333, 264] on input "text" at bounding box center [278, 266] width 186 height 15
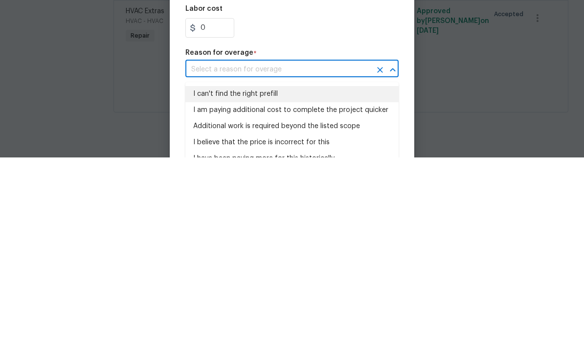
click at [203, 283] on li "I can't find the right prefill" at bounding box center [291, 291] width 213 height 16
type input "I can't find the right prefill"
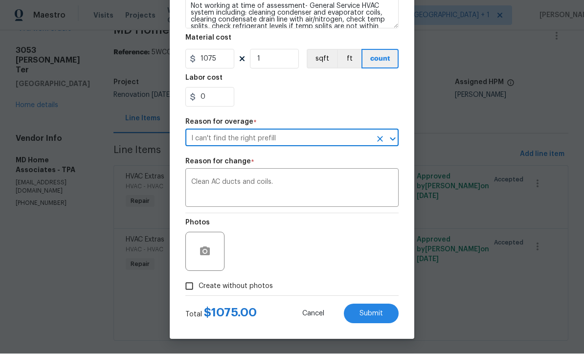
scroll to position [170, 0]
click at [188, 279] on input "Create without photos" at bounding box center [189, 286] width 19 height 19
checkbox input "true"
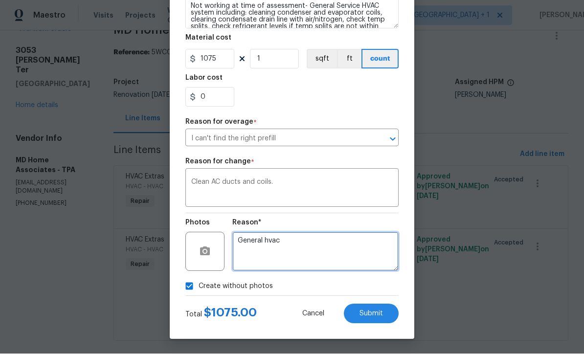
click at [329, 249] on textarea "General hvac" at bounding box center [315, 251] width 166 height 39
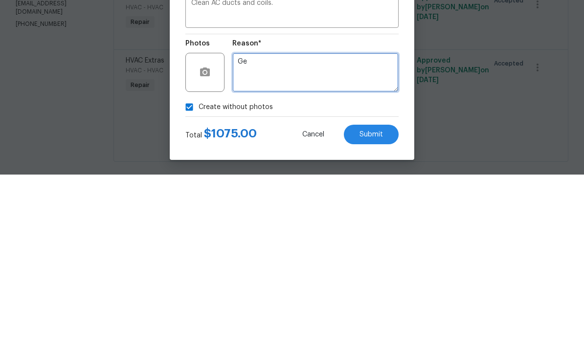
type textarea "G"
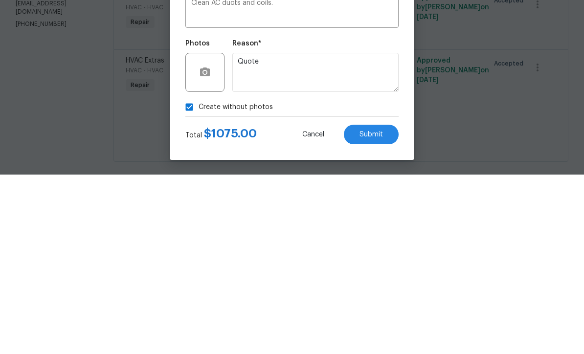
click at [379, 311] on span "Submit" at bounding box center [371, 314] width 23 height 7
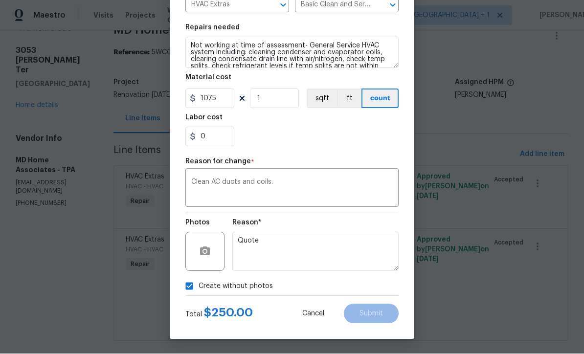
type textarea "General hvac"
type input "250"
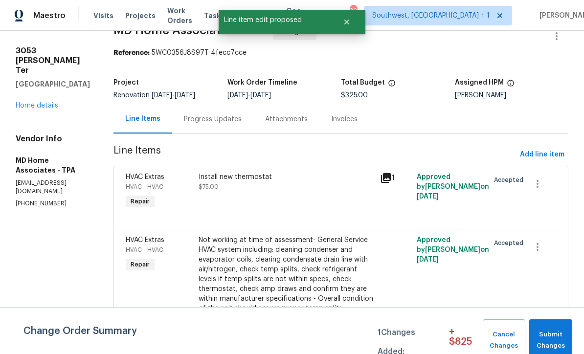
scroll to position [0, 0]
click at [553, 335] on span "Submit Changes" at bounding box center [550, 340] width 33 height 23
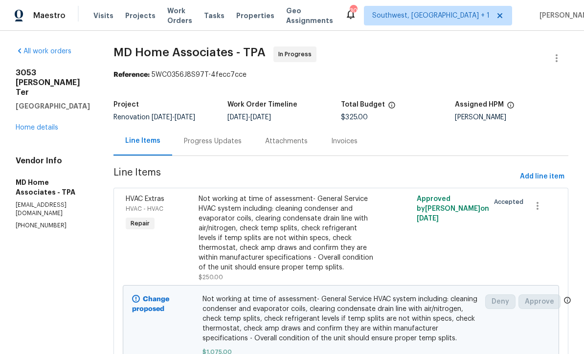
click at [133, 16] on span "Projects" at bounding box center [140, 16] width 30 height 10
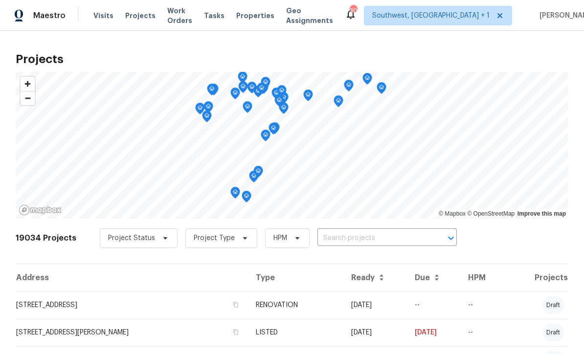
click at [361, 236] on input "text" at bounding box center [373, 238] width 112 height 15
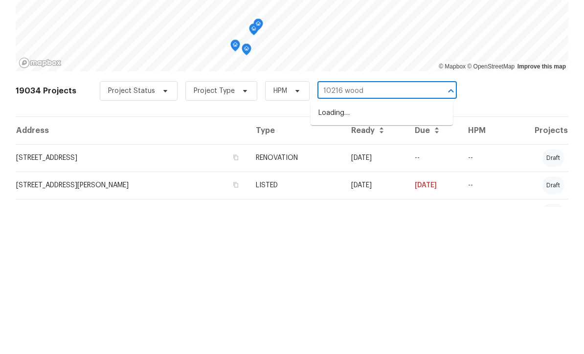
type input "10216 wood"
click at [377, 252] on li "10216 Woodborne Pl, Bradenton, FL 34202" at bounding box center [382, 260] width 142 height 16
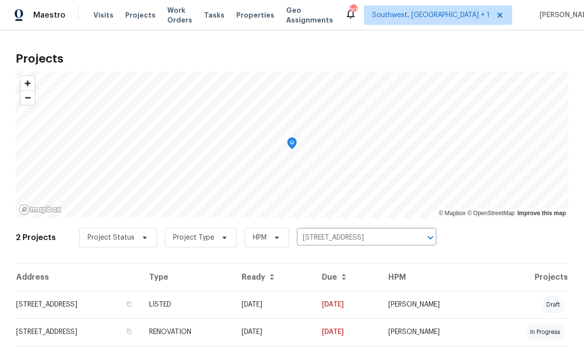
scroll to position [0, 0]
click at [234, 308] on td "LISTED" at bounding box center [187, 305] width 92 height 27
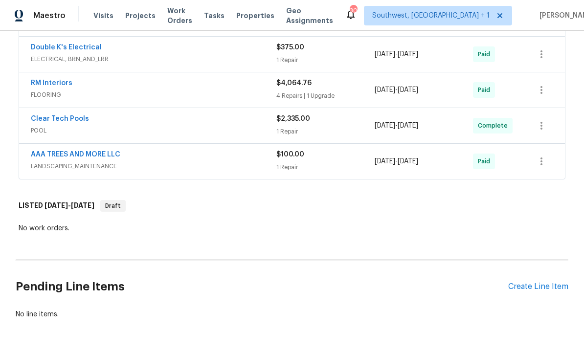
scroll to position [681, 0]
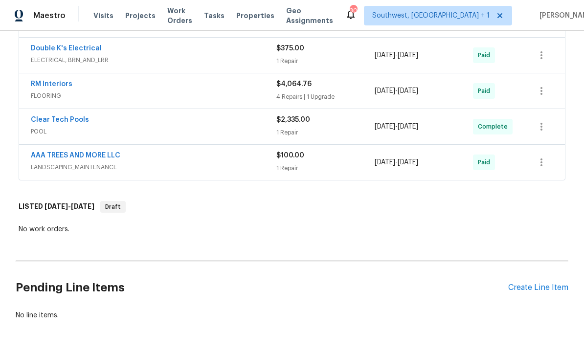
click at [548, 290] on div "Create Line Item" at bounding box center [538, 287] width 60 height 9
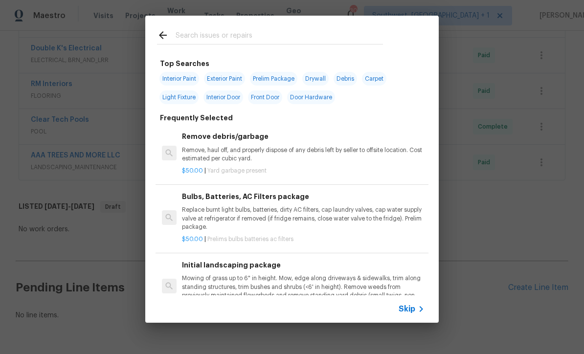
click at [418, 312] on icon at bounding box center [421, 309] width 12 height 12
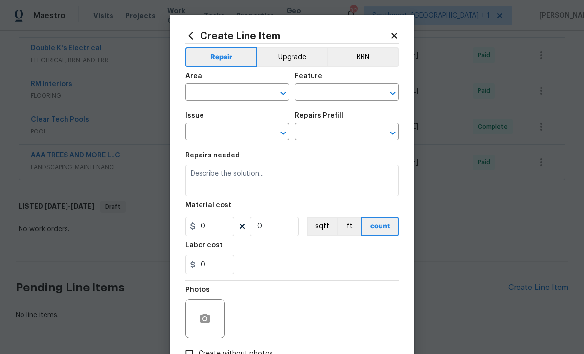
click at [193, 95] on input "text" at bounding box center [223, 93] width 76 height 15
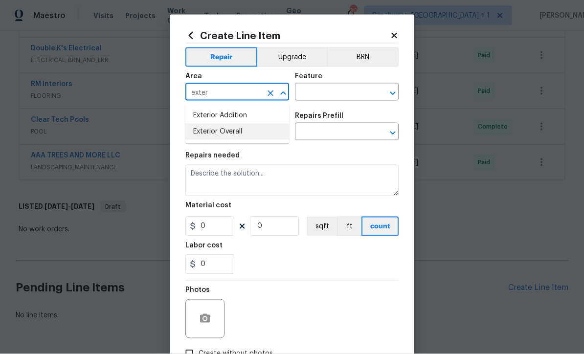
click at [239, 132] on li "Exterior Overall" at bounding box center [237, 132] width 104 height 16
type input "Exterior Overall"
click at [326, 92] on input "text" at bounding box center [333, 93] width 76 height 15
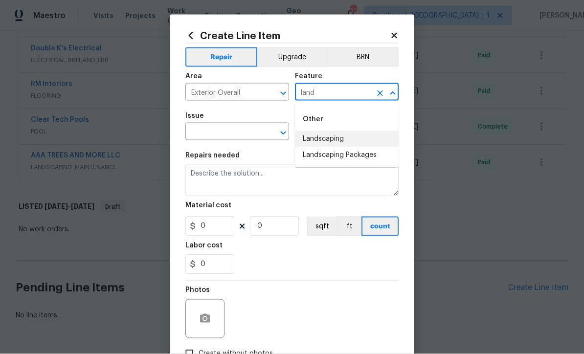
click at [331, 133] on li "Landscaping" at bounding box center [347, 139] width 104 height 16
type input "Landscaping"
click at [258, 133] on input "text" at bounding box center [223, 132] width 76 height 15
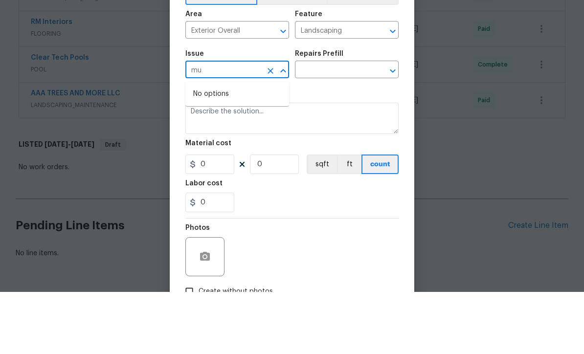
type input "m"
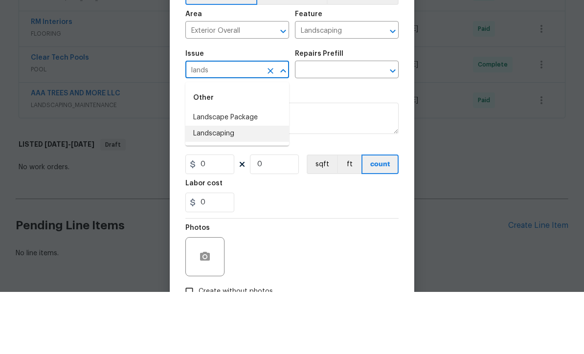
click at [229, 188] on li "Landscaping" at bounding box center [237, 196] width 104 height 16
type input "Landscaping"
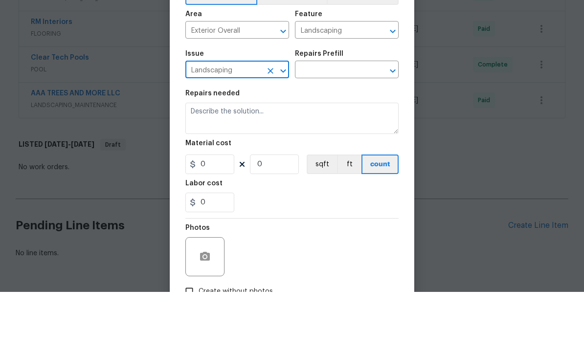
click at [322, 125] on input "text" at bounding box center [333, 132] width 76 height 15
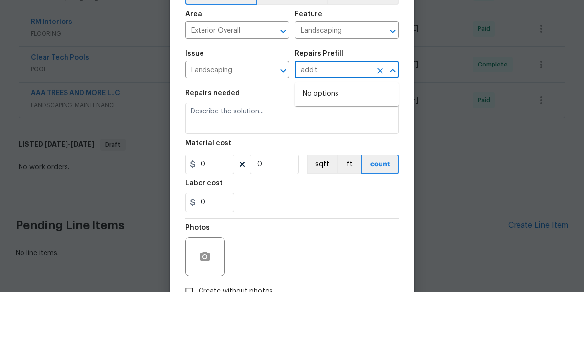
type input "addi"
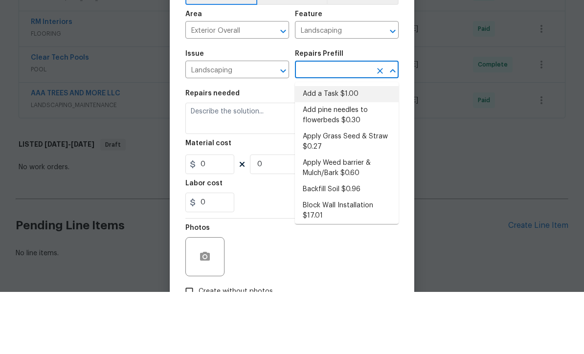
click at [339, 148] on li "Add a Task $1.00" at bounding box center [347, 156] width 104 height 16
type input "Add a Task $1.00"
type textarea "HPM to detail"
type input "1"
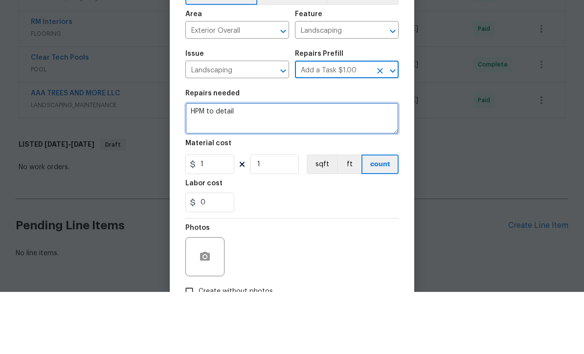
click at [305, 165] on textarea "HPM to detail" at bounding box center [291, 180] width 213 height 31
type textarea "H"
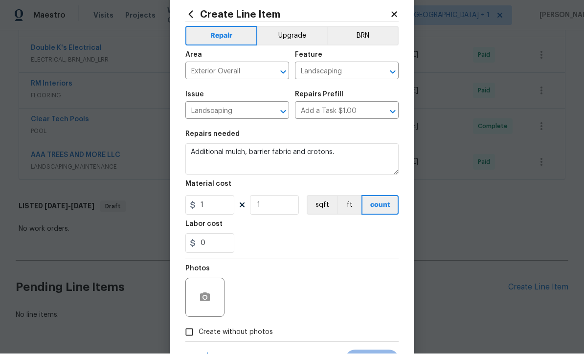
scroll to position [21, 0]
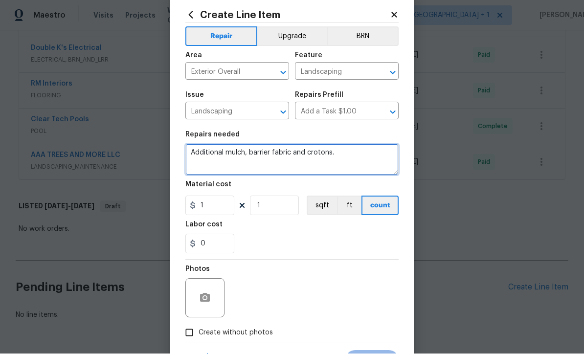
click at [373, 159] on textarea "Additional mulch, barrier fabric and crotons." at bounding box center [291, 159] width 213 height 31
type textarea "Additional mulch, barrier fabric, crotons and labor"
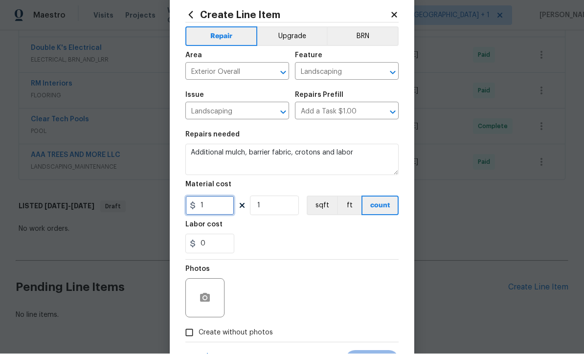
click at [210, 209] on input "1" at bounding box center [209, 206] width 49 height 20
type input "800"
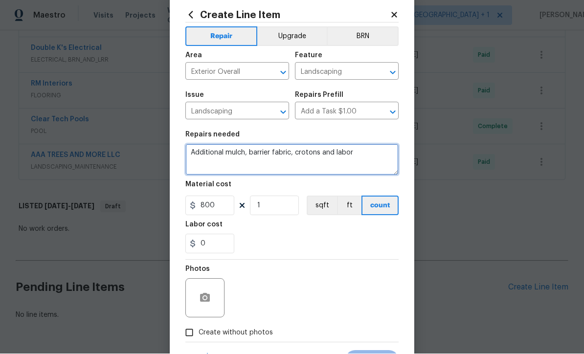
click at [239, 148] on textarea "Additional mulch, barrier fabric, crotons and labor" at bounding box center [291, 159] width 213 height 31
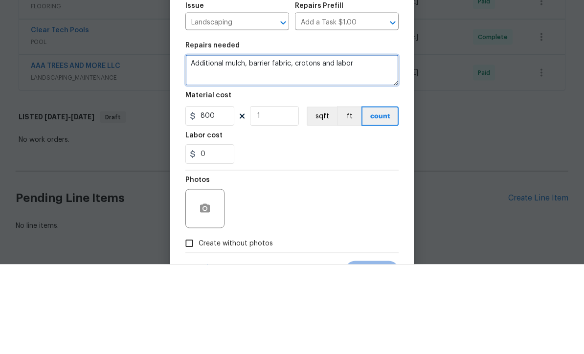
click at [243, 144] on textarea "Additional mulch, barrier fabric, crotons and labor" at bounding box center [291, 159] width 213 height 31
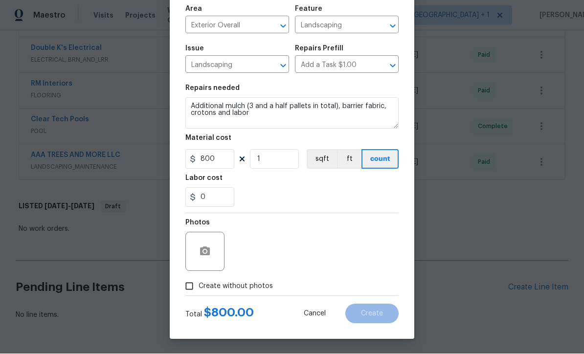
scroll to position [69, 0]
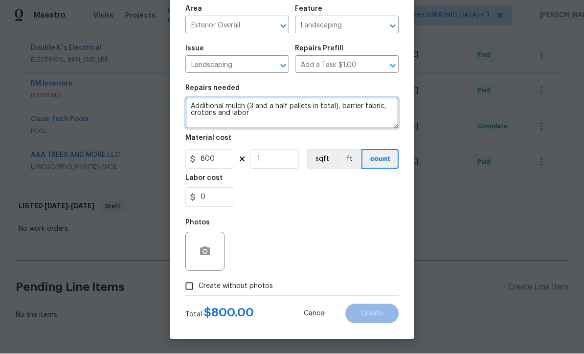
type textarea "Additional mulch (3 and a half pallets in total), barrier fabric, crotons and l…"
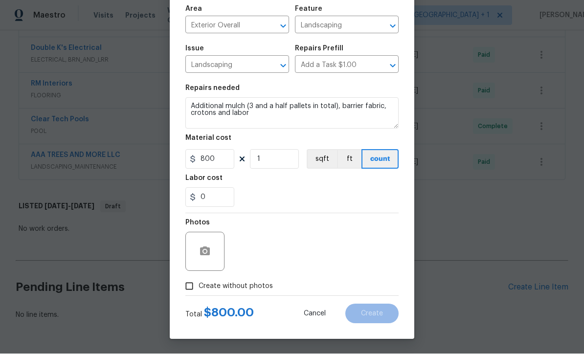
click at [185, 289] on input "Create without photos" at bounding box center [189, 286] width 19 height 19
checkbox input "true"
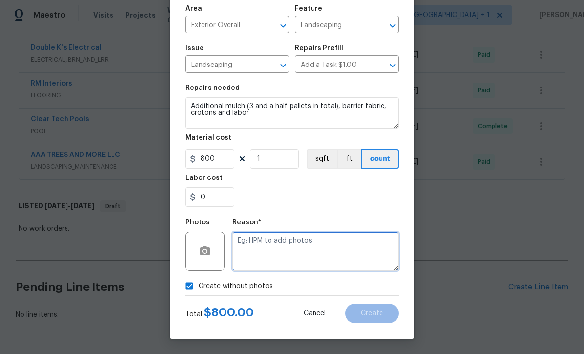
click at [260, 258] on textarea at bounding box center [315, 251] width 166 height 39
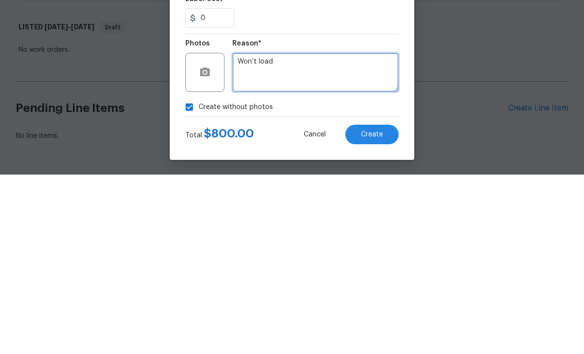
type textarea "Won’t load"
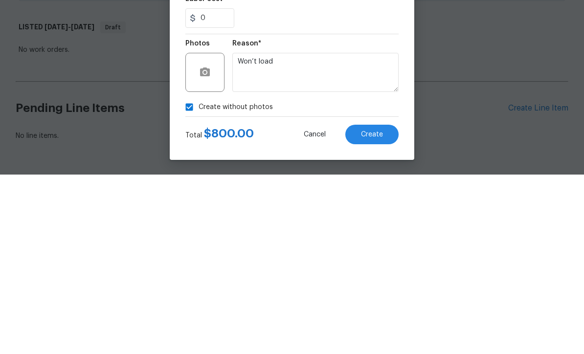
click at [389, 304] on button "Create" at bounding box center [371, 314] width 53 height 20
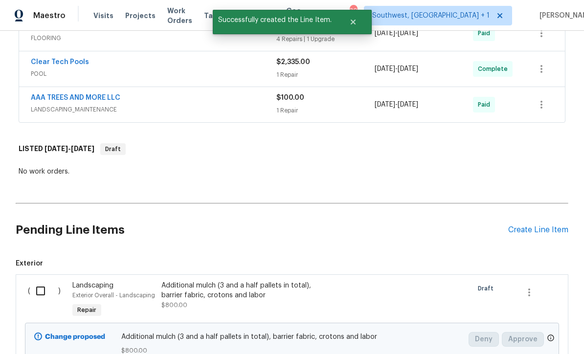
scroll to position [739, 0]
click at [42, 280] on input "checkbox" at bounding box center [44, 290] width 28 height 21
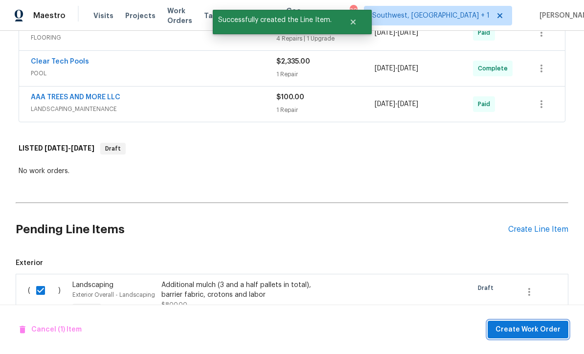
click at [528, 334] on span "Create Work Order" at bounding box center [528, 330] width 65 height 12
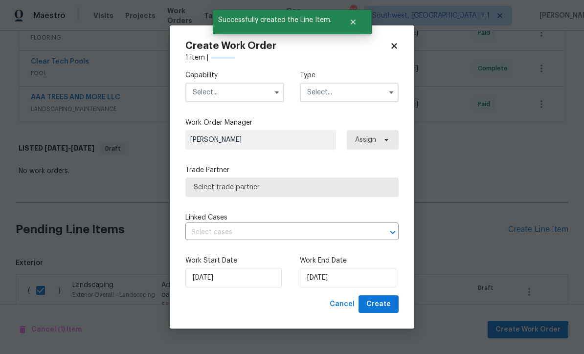
checkbox input "false"
click at [201, 99] on input "text" at bounding box center [234, 93] width 99 height 20
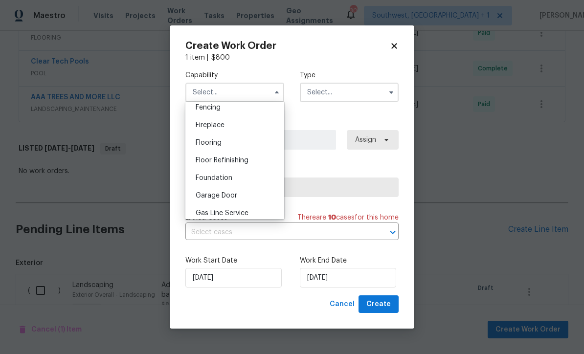
scroll to position [375, 0]
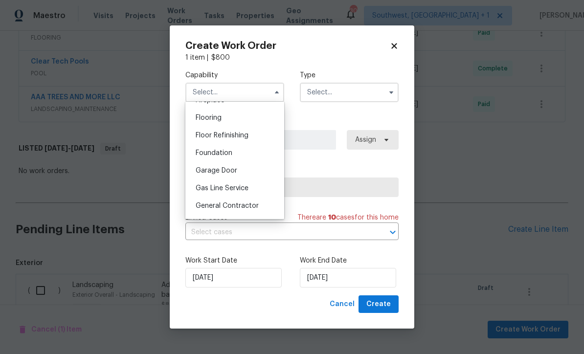
click at [257, 204] on span "General Contractor" at bounding box center [227, 206] width 63 height 7
type input "General Contractor"
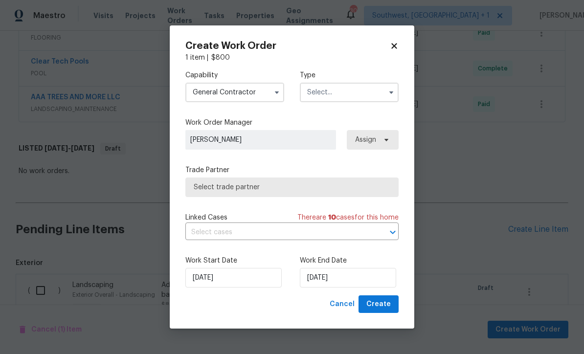
click at [339, 100] on input "text" at bounding box center [349, 93] width 99 height 20
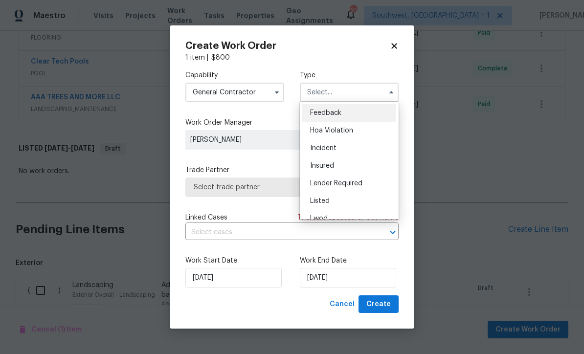
click at [340, 194] on div "Listed" at bounding box center [349, 201] width 94 height 18
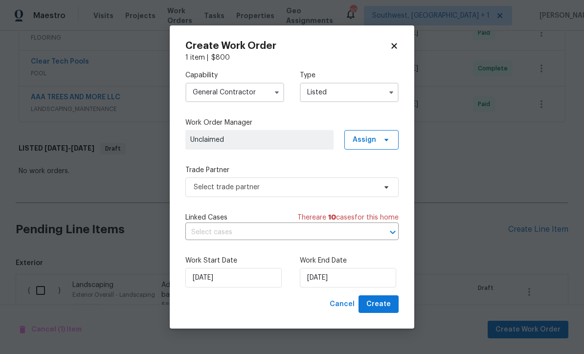
click at [376, 85] on input "Listed" at bounding box center [349, 93] width 99 height 20
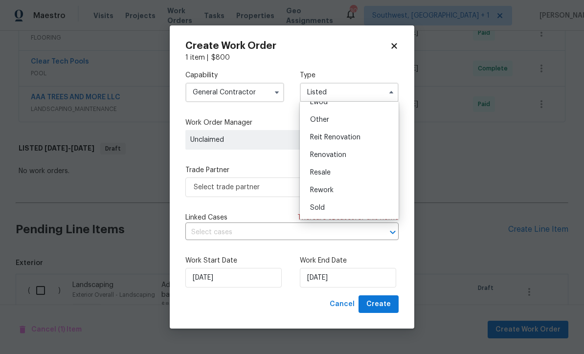
scroll to position [116, 0]
click at [348, 152] on div "Renovation" at bounding box center [349, 155] width 94 height 18
type input "Renovation"
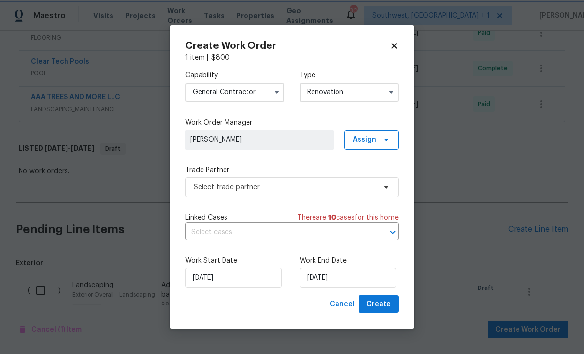
scroll to position [0, 0]
click at [378, 136] on span "Assign" at bounding box center [371, 140] width 54 height 20
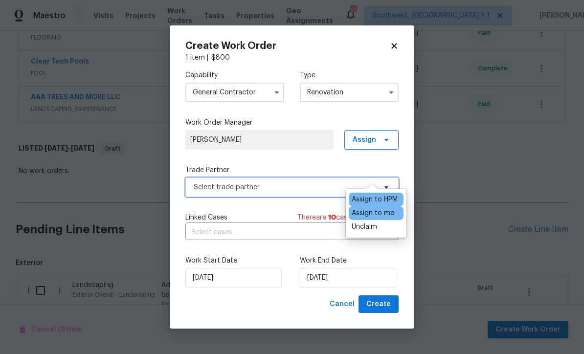
click at [300, 191] on span "Select trade partner" at bounding box center [285, 187] width 182 height 10
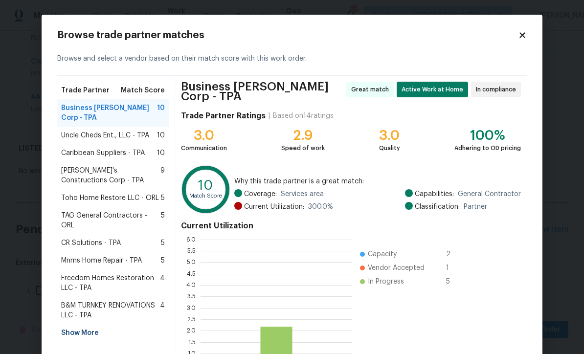
scroll to position [137, 152]
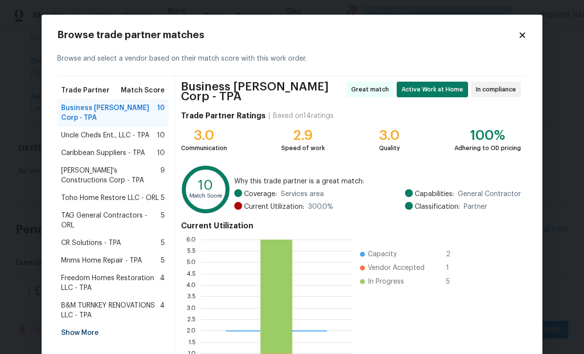
click at [88, 324] on div "Show More" at bounding box center [113, 333] width 112 height 18
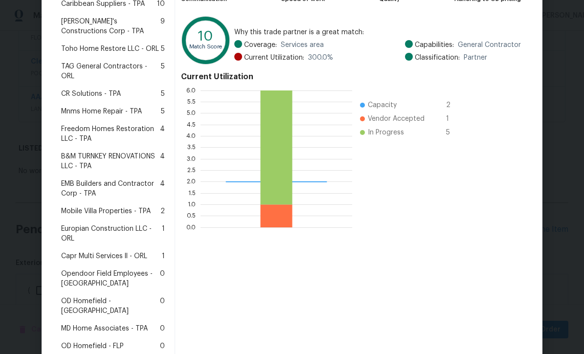
scroll to position [178, 0]
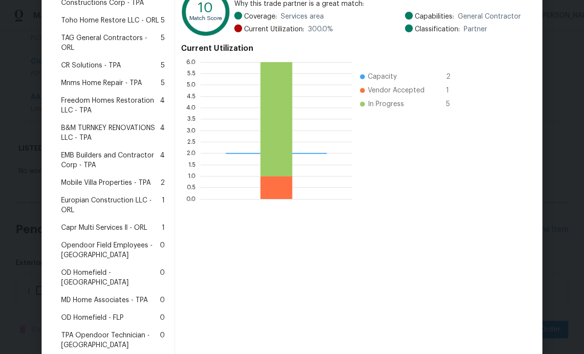
click at [135, 295] on span "MD Home Associates - TPA" at bounding box center [104, 300] width 87 height 10
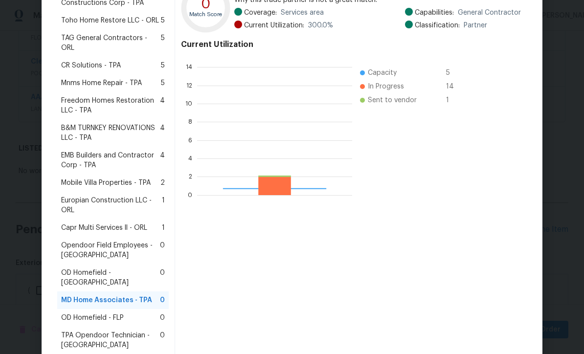
scroll to position [137, 155]
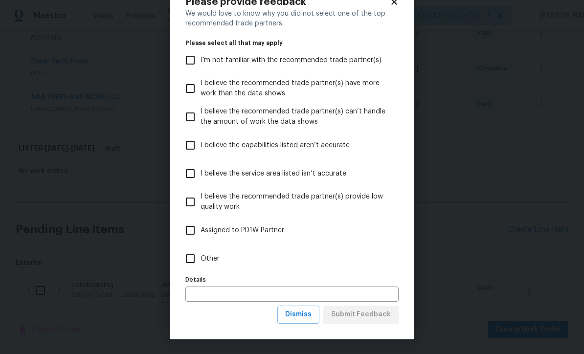
scroll to position [34, 0]
click at [309, 319] on span "Dismiss" at bounding box center [298, 315] width 26 height 12
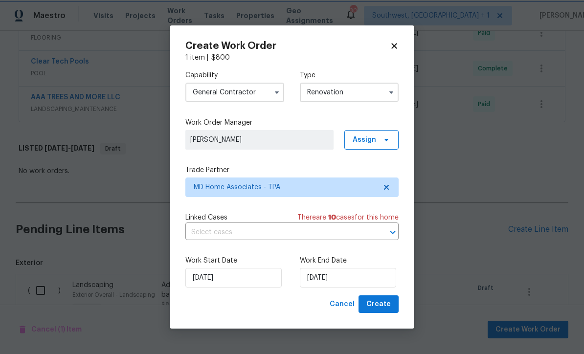
scroll to position [0, 0]
click at [365, 282] on input "[DATE]" at bounding box center [348, 278] width 96 height 20
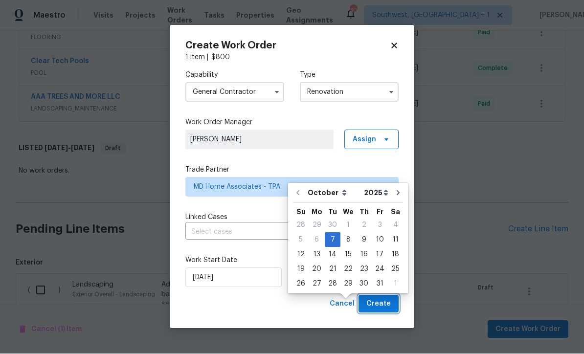
click at [379, 313] on button "Create" at bounding box center [379, 304] width 40 height 18
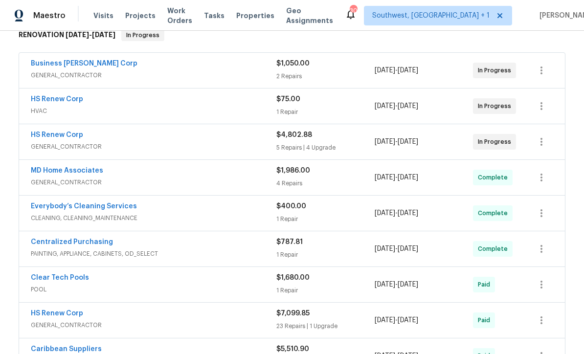
scroll to position [139, 0]
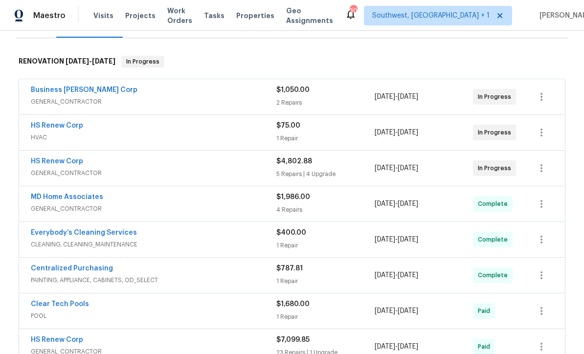
click at [119, 204] on span "GENERAL_CONTRACTOR" at bounding box center [154, 209] width 246 height 10
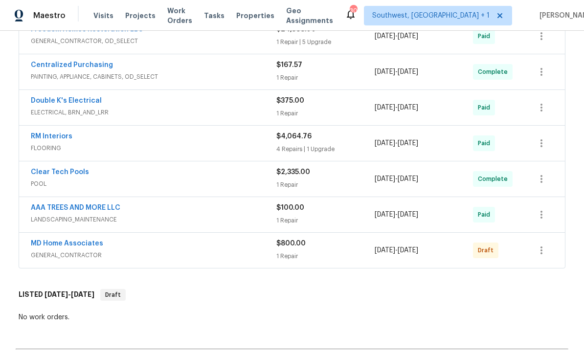
scroll to position [1006, 0]
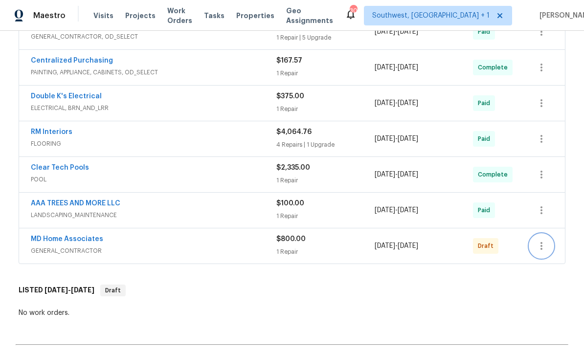
click at [543, 240] on icon "button" at bounding box center [542, 246] width 12 height 12
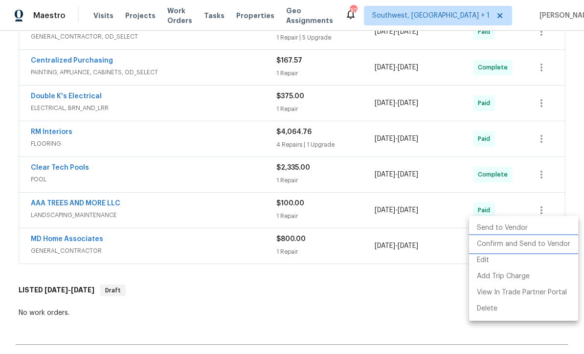
click at [532, 248] on li "Confirm and Send to Vendor" at bounding box center [523, 244] width 109 height 16
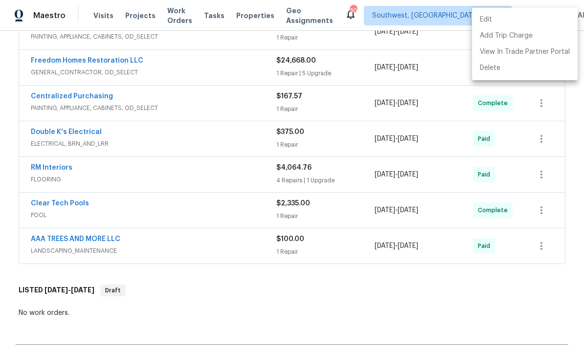
click at [393, 291] on div at bounding box center [292, 177] width 584 height 354
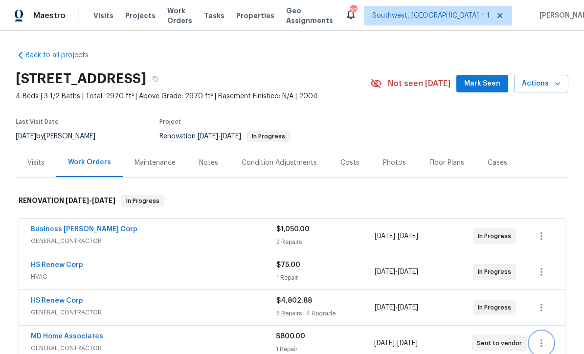
scroll to position [0, 0]
click at [131, 20] on span "Projects" at bounding box center [140, 16] width 30 height 10
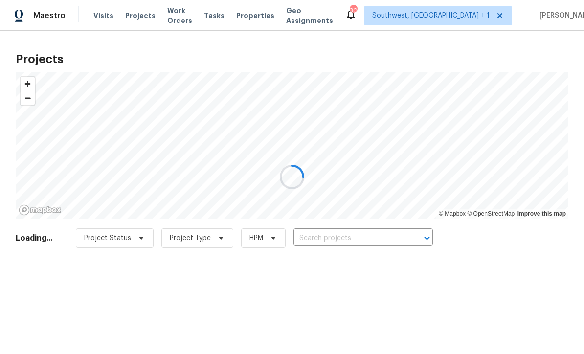
click at [373, 238] on div at bounding box center [292, 177] width 584 height 354
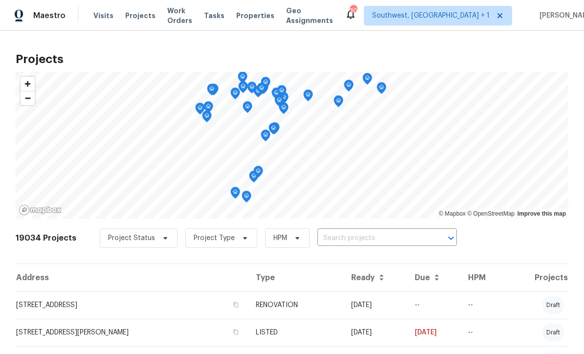
click at [357, 238] on input "text" at bounding box center [373, 238] width 112 height 15
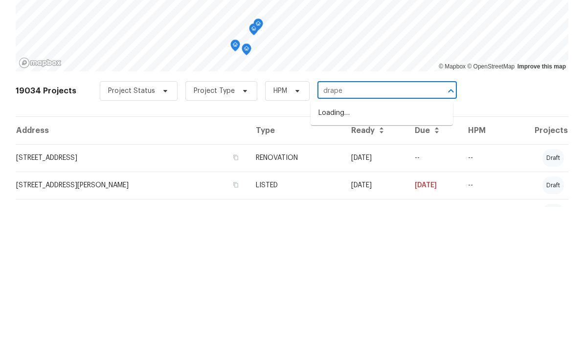
type input "draper"
click at [392, 252] on li "[STREET_ADDRESS][PERSON_NAME]" at bounding box center [382, 260] width 142 height 16
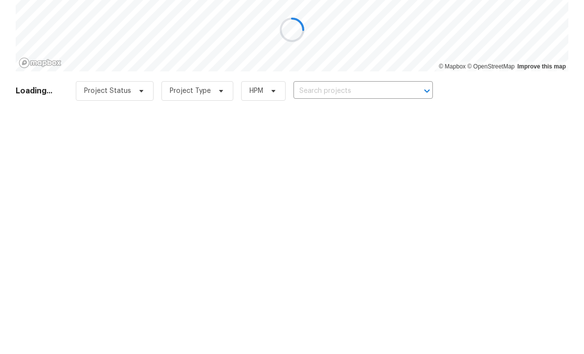
type input "[STREET_ADDRESS][PERSON_NAME]"
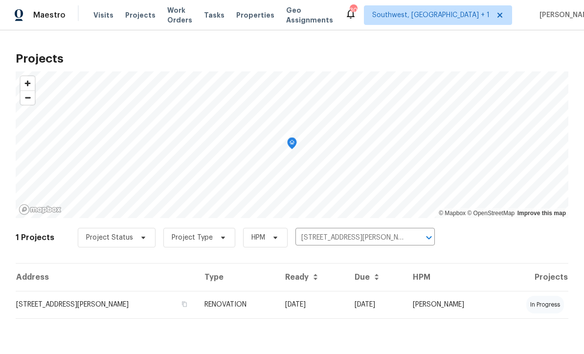
click at [291, 308] on td "[DATE]" at bounding box center [311, 305] width 69 height 27
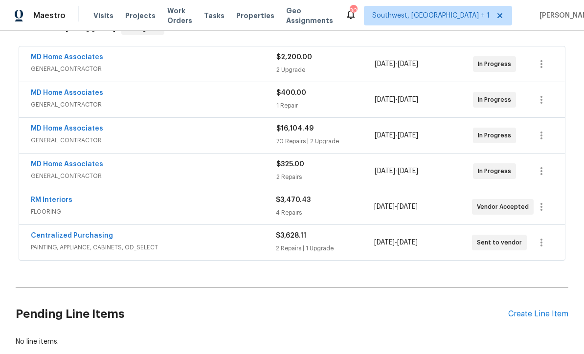
scroll to position [177, 0]
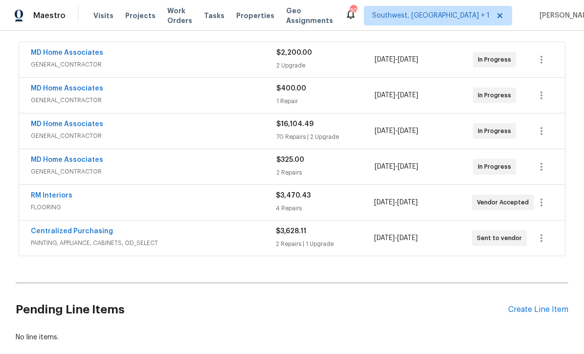
click at [138, 62] on span "GENERAL_CONTRACTOR" at bounding box center [154, 65] width 246 height 10
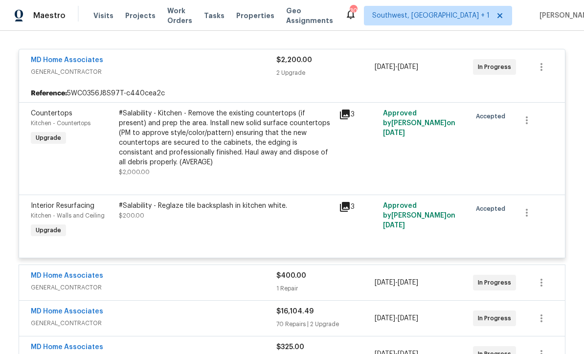
click at [284, 157] on div "#Salability - Kitchen - Remove the existing countertops (if present) and prep t…" at bounding box center [226, 138] width 214 height 59
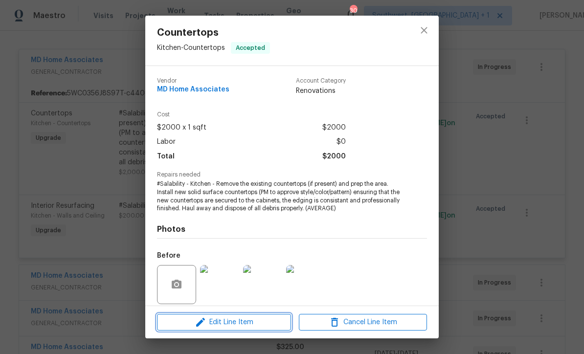
click at [253, 327] on span "Edit Line Item" at bounding box center [224, 323] width 128 height 12
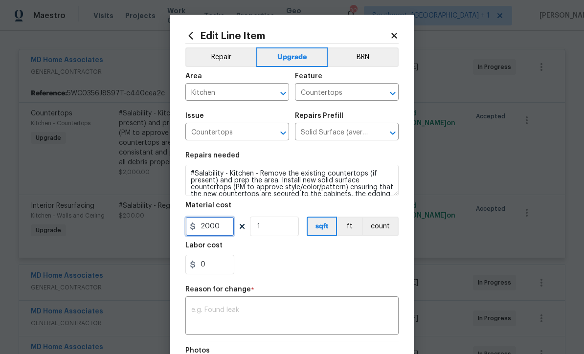
click at [229, 228] on input "2000" at bounding box center [209, 227] width 49 height 20
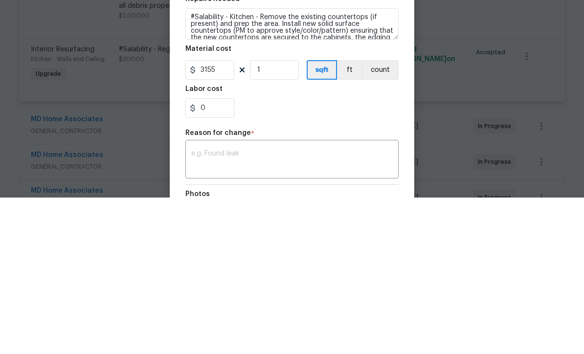
scroll to position [32, 0]
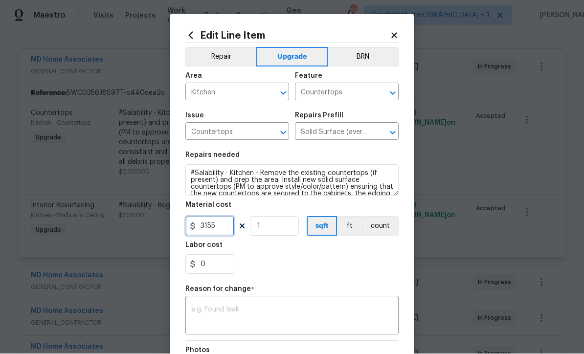
type input "3155"
click at [326, 317] on textarea at bounding box center [292, 317] width 202 height 21
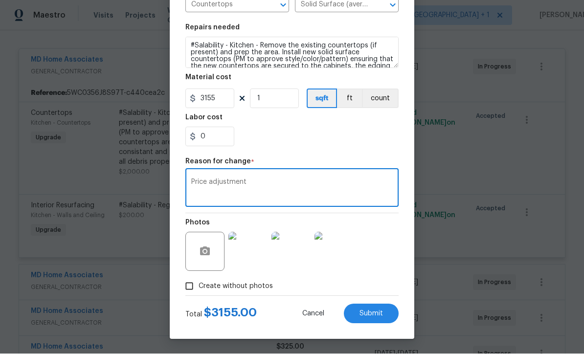
scroll to position [130, 0]
type textarea "Price adjustment"
click at [381, 317] on button "Submit" at bounding box center [371, 314] width 55 height 20
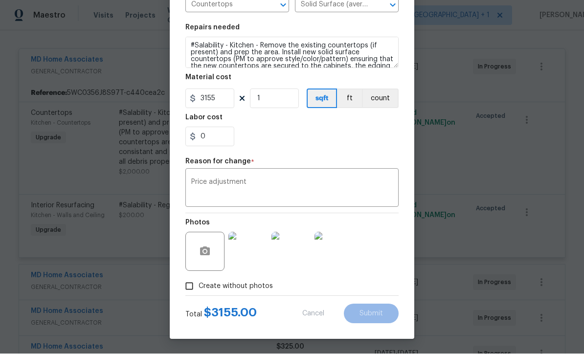
type input "2000"
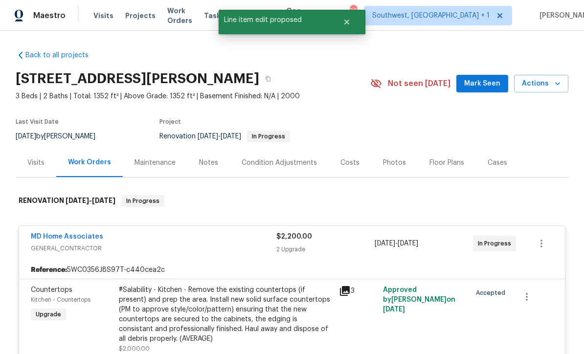
scroll to position [0, 0]
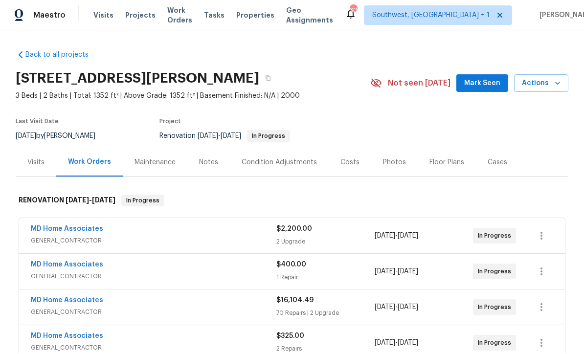
scroll to position [0, 0]
click at [130, 15] on span "Projects" at bounding box center [140, 16] width 30 height 10
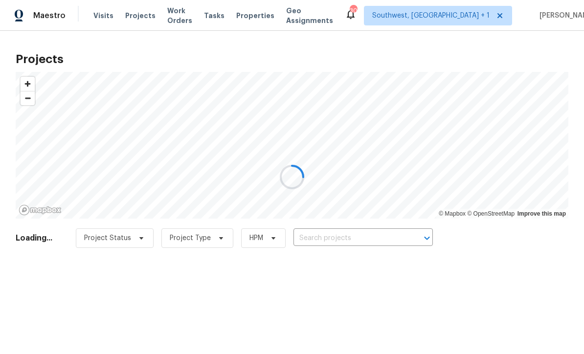
click at [358, 241] on div at bounding box center [292, 177] width 584 height 354
click at [357, 238] on div at bounding box center [292, 177] width 584 height 354
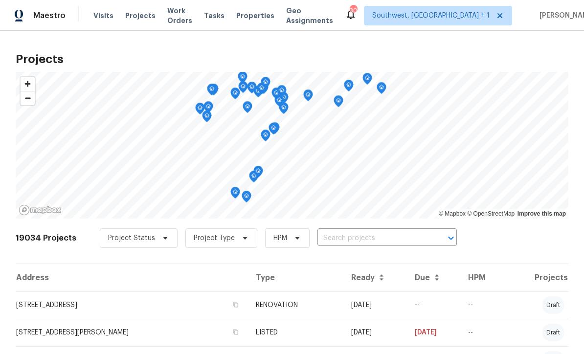
click at [356, 241] on input "text" at bounding box center [373, 238] width 112 height 15
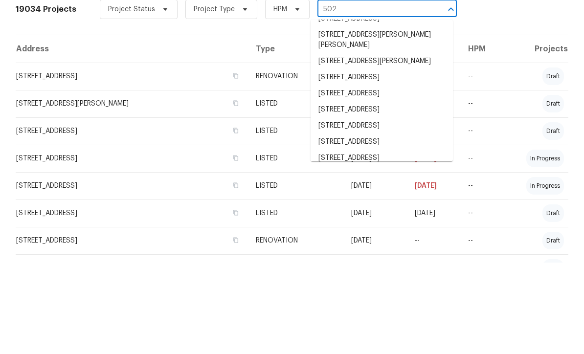
scroll to position [35, 0]
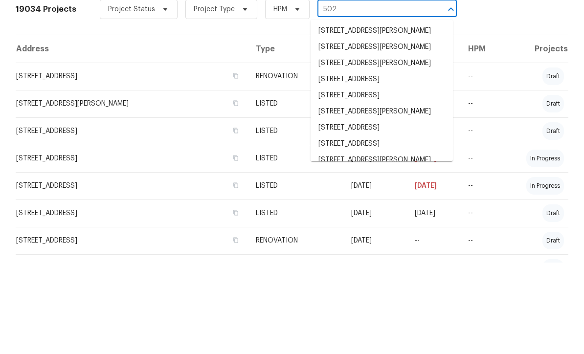
click at [373, 93] on input "502" at bounding box center [373, 100] width 112 height 15
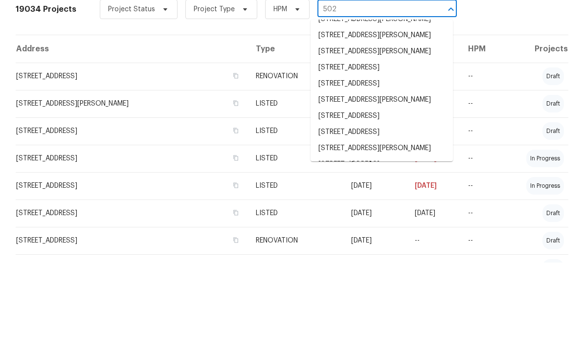
scroll to position [0, 0]
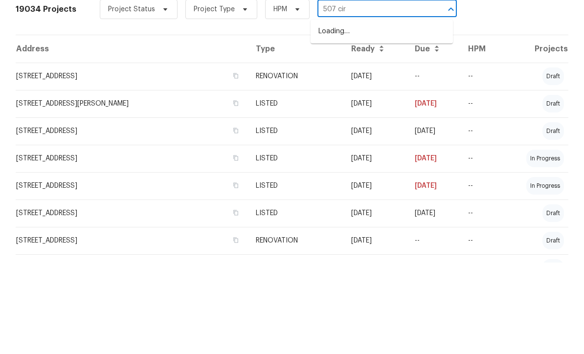
type input "507 circ"
click at [394, 115] on li "[STREET_ADDRESS]" at bounding box center [382, 123] width 142 height 16
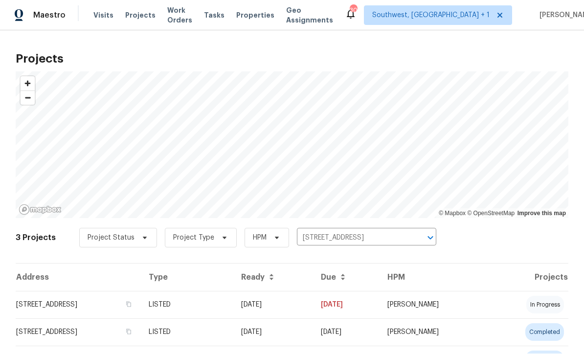
scroll to position [0, 0]
click at [233, 312] on td "LISTED" at bounding box center [187, 305] width 92 height 27
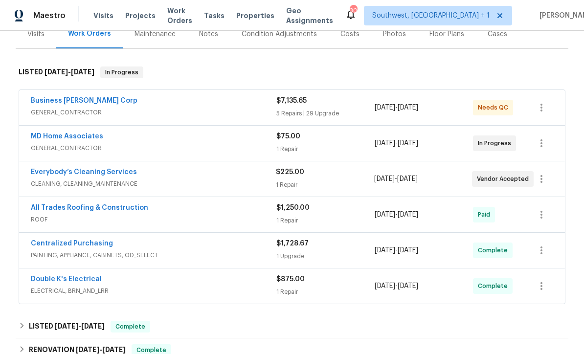
scroll to position [131, 0]
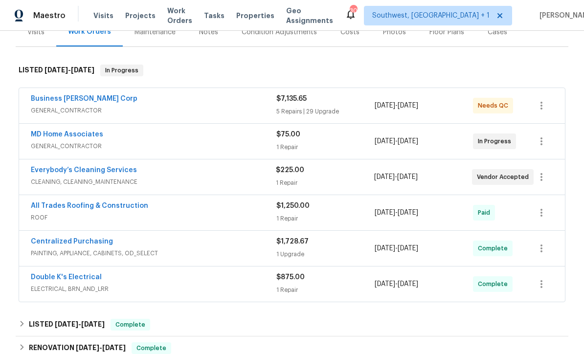
click at [63, 134] on link "MD Home Associates" at bounding box center [67, 134] width 72 height 7
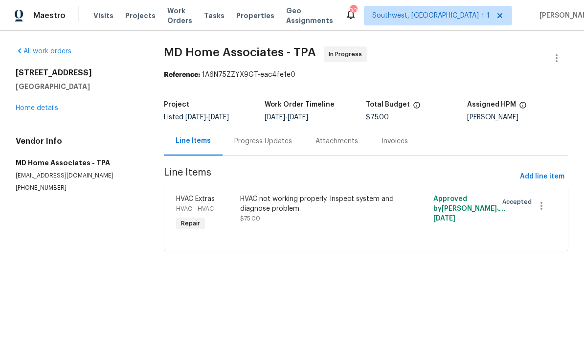
click at [339, 229] on div "HVAC not working properly. Inspect system and diagnose problem. $75.00" at bounding box center [317, 213] width 161 height 45
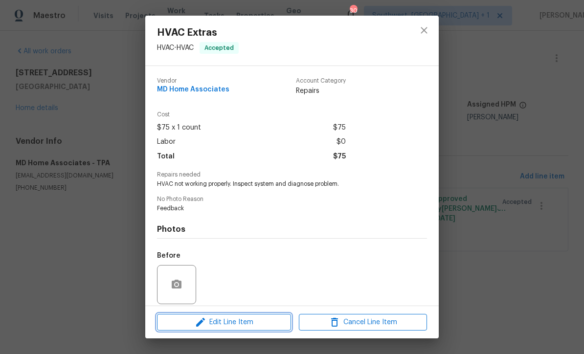
click at [276, 329] on button "Edit Line Item" at bounding box center [224, 322] width 134 height 17
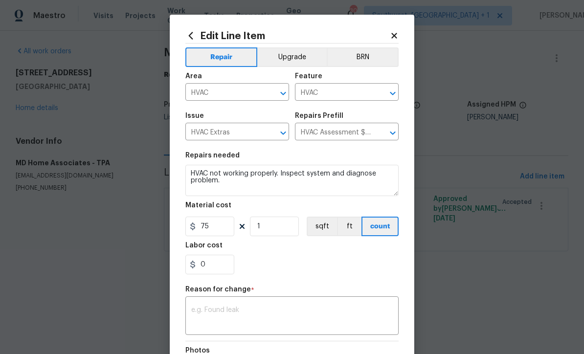
click at [353, 134] on input "HVAC Assessment $75.00" at bounding box center [333, 132] width 76 height 15
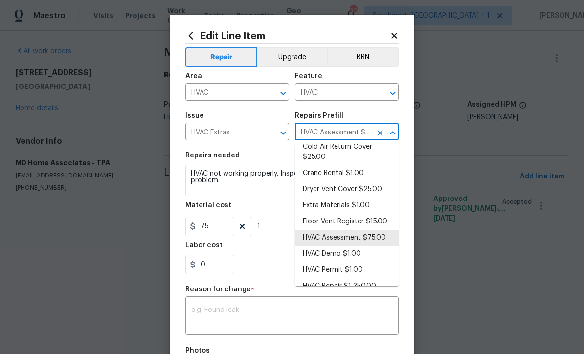
scroll to position [51, 0]
click at [340, 287] on li "HVAC Repair $1,350.00" at bounding box center [347, 287] width 104 height 16
type input "HVAC Assessment $75.00"
type textarea "HVAC Repair"
type input "HVAC Repair $1,350.00"
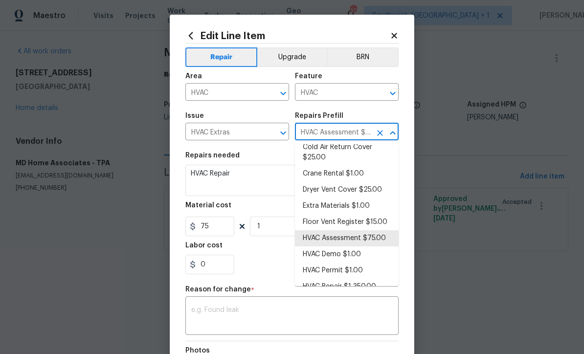
type input "1350"
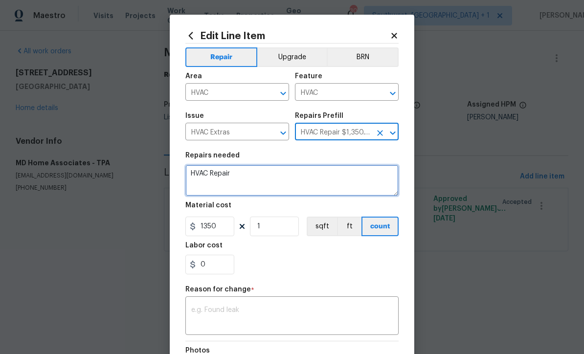
click at [298, 177] on textarea "HVAC Repair" at bounding box center [291, 180] width 213 height 31
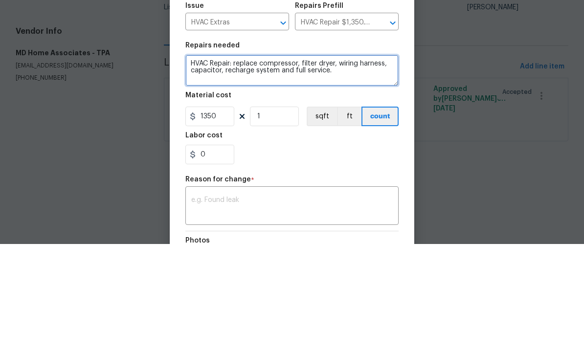
type textarea "HVAC Repair: replace compressor, filter dryer, wiring harness, capacitor, recha…"
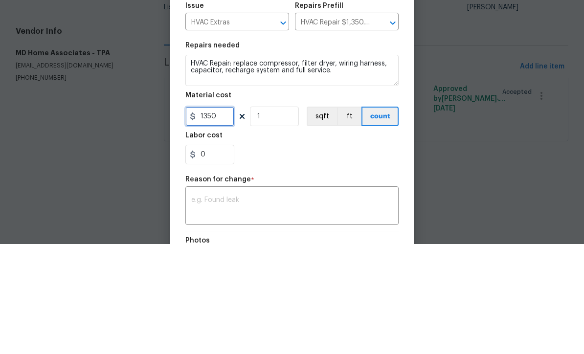
click at [215, 217] on input "1350" at bounding box center [209, 227] width 49 height 20
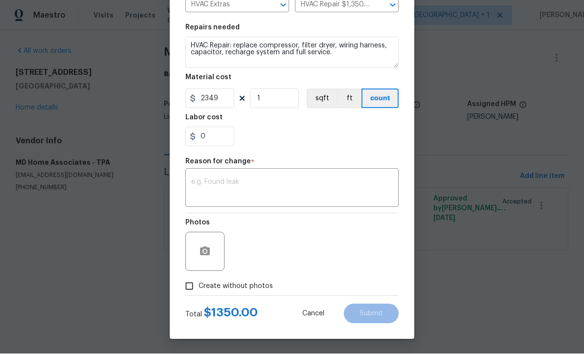
scroll to position [130, 0]
type input "2349"
click at [207, 185] on div "Repair Upgrade BRN Area HVAC ​ Feature HVAC ​ Issue HVAC Extras ​ Repairs Prefi…" at bounding box center [291, 106] width 213 height 380
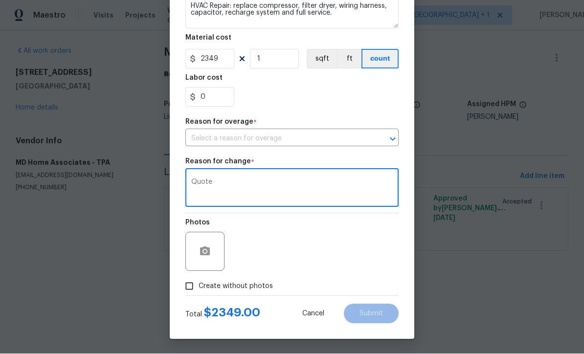
scroll to position [170, 0]
type textarea "Quote"
click at [362, 255] on div "Photos" at bounding box center [291, 246] width 213 height 64
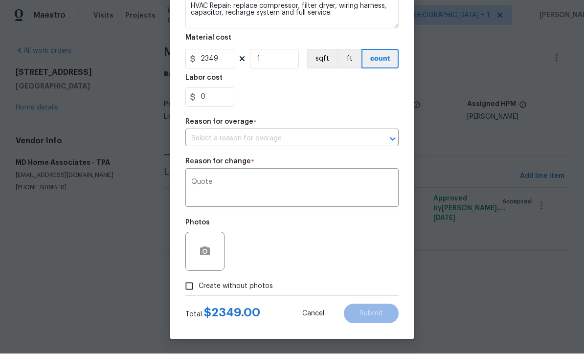
click at [195, 139] on input "text" at bounding box center [278, 139] width 186 height 15
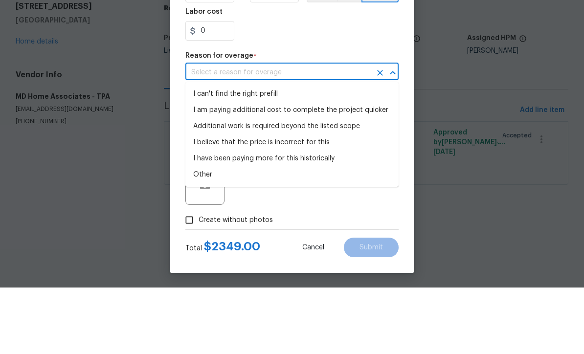
click at [203, 153] on li "I can't find the right prefill" at bounding box center [291, 161] width 213 height 16
type input "I can't find the right prefill"
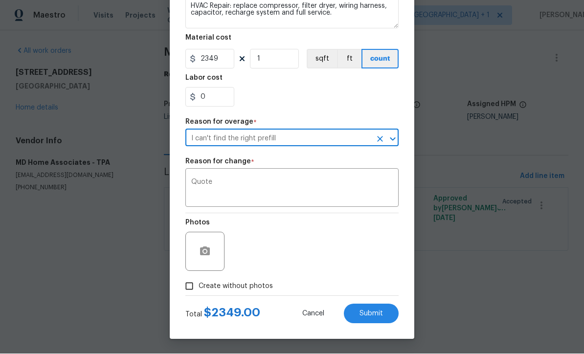
click at [376, 315] on span "Submit" at bounding box center [371, 314] width 23 height 7
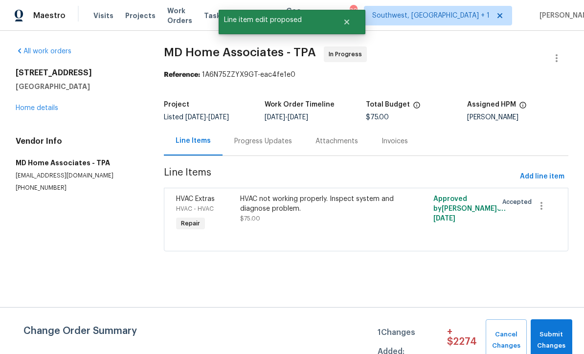
scroll to position [0, 0]
click at [550, 337] on span "Submit Changes" at bounding box center [552, 340] width 32 height 23
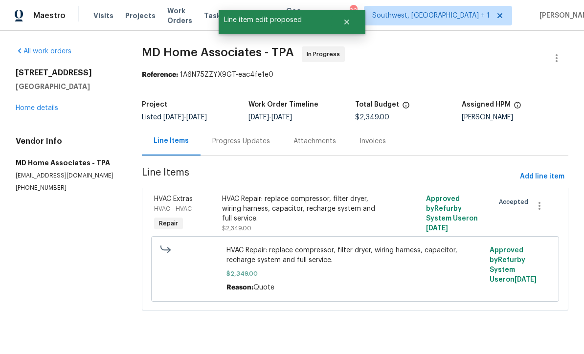
click at [47, 108] on link "Home details" at bounding box center [37, 108] width 43 height 7
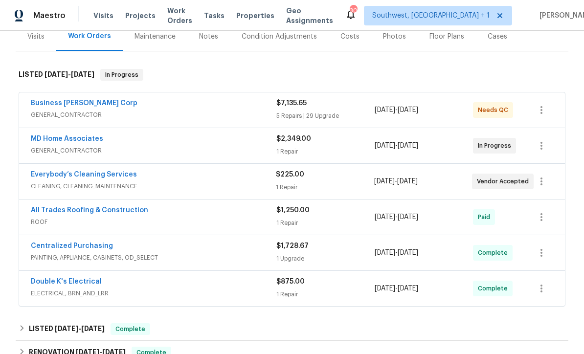
scroll to position [123, 0]
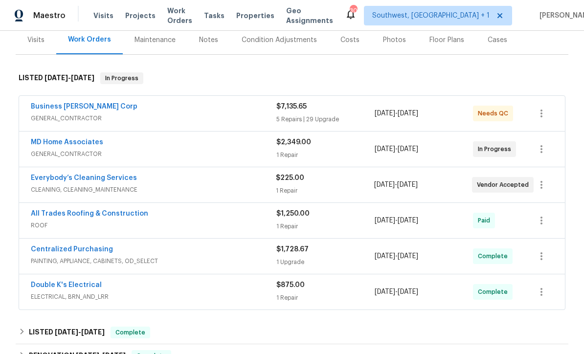
click at [53, 105] on link "Business [PERSON_NAME] Corp" at bounding box center [84, 106] width 107 height 7
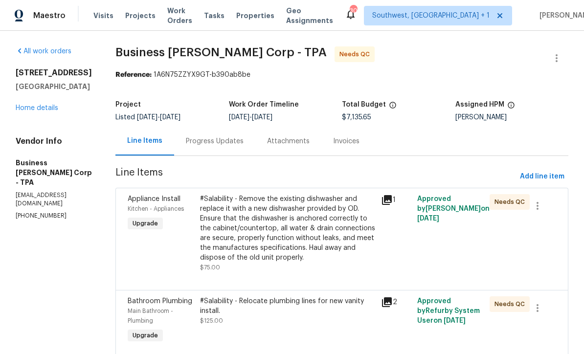
click at [233, 139] on div "Progress Updates" at bounding box center [215, 141] width 58 height 10
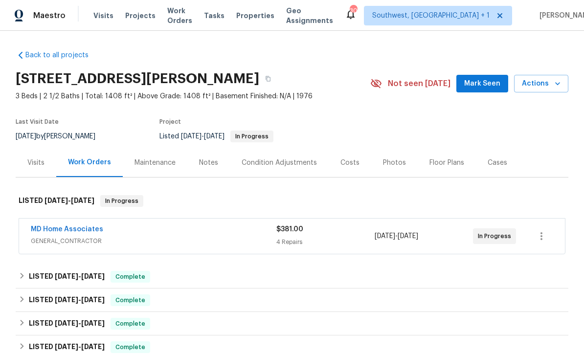
click at [131, 20] on span "Projects" at bounding box center [140, 16] width 30 height 10
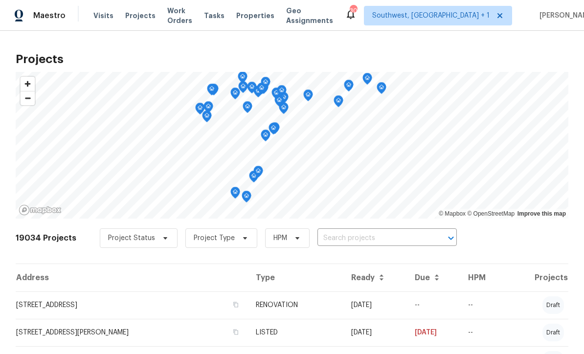
click at [346, 238] on input "text" at bounding box center [373, 238] width 112 height 15
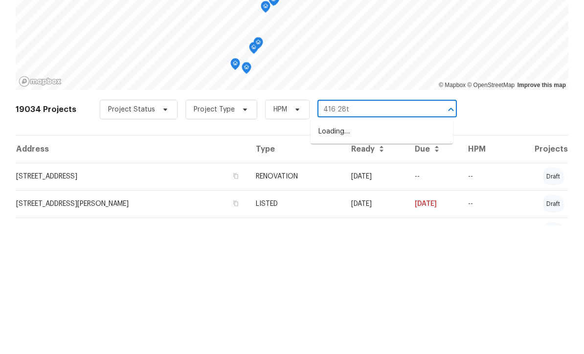
type input "416 28th"
click at [387, 252] on li "[STREET_ADDRESS]" at bounding box center [382, 260] width 142 height 16
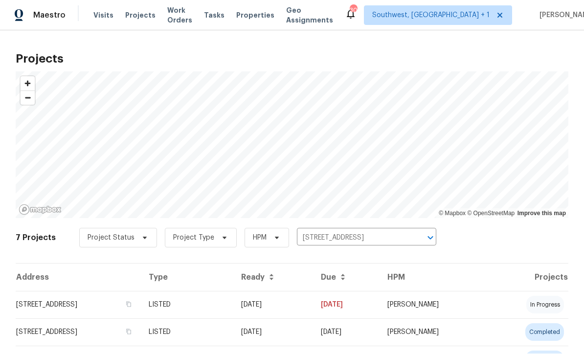
scroll to position [0, 0]
click at [292, 305] on td "[DATE]" at bounding box center [273, 305] width 80 height 27
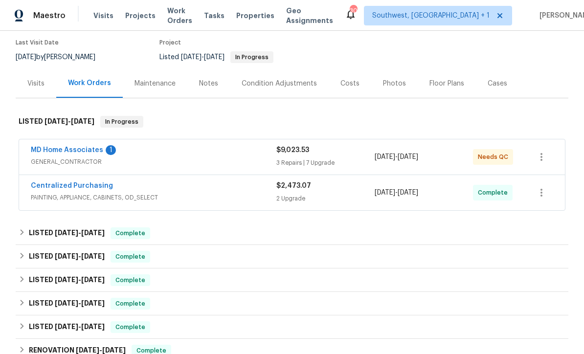
scroll to position [80, 0]
click at [59, 151] on link "MD Home Associates" at bounding box center [67, 149] width 72 height 7
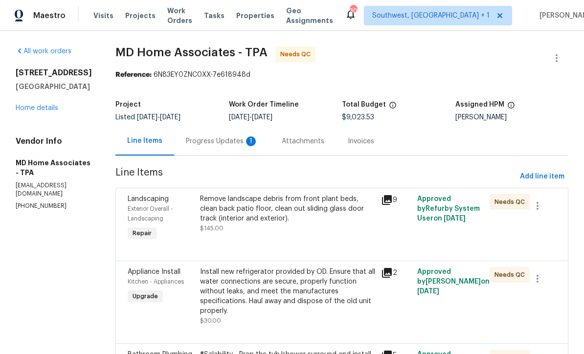
click at [210, 141] on div "Progress Updates 1" at bounding box center [222, 141] width 72 height 10
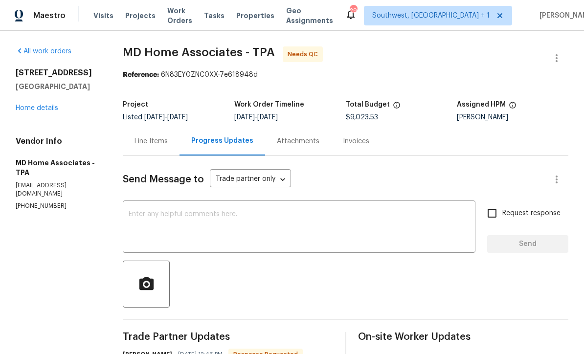
click at [152, 143] on div "Line Items" at bounding box center [151, 141] width 33 height 10
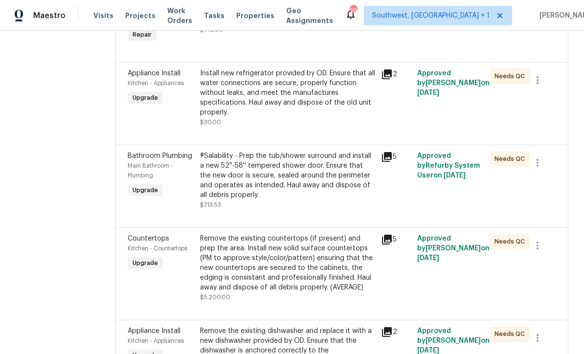
scroll to position [207, 0]
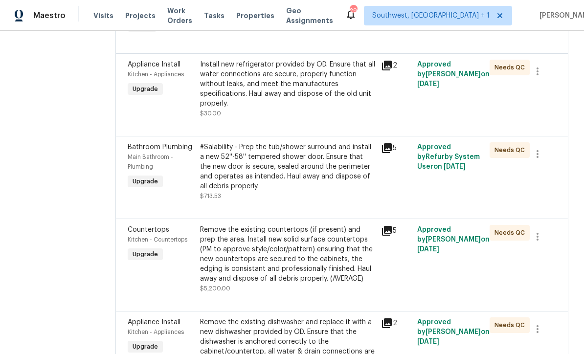
click at [315, 200] on div "#Salability - Prep the tub/shower surround and install a new 52''-58'' tempered…" at bounding box center [287, 171] width 175 height 59
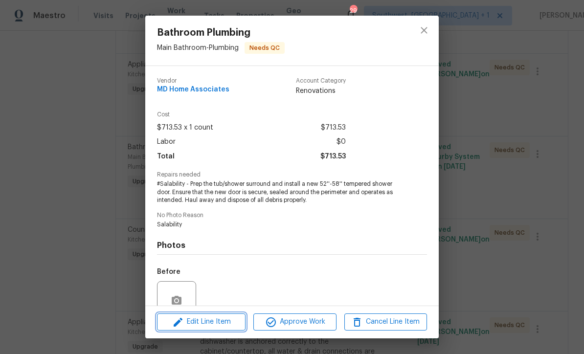
click at [225, 329] on button "Edit Line Item" at bounding box center [201, 322] width 89 height 17
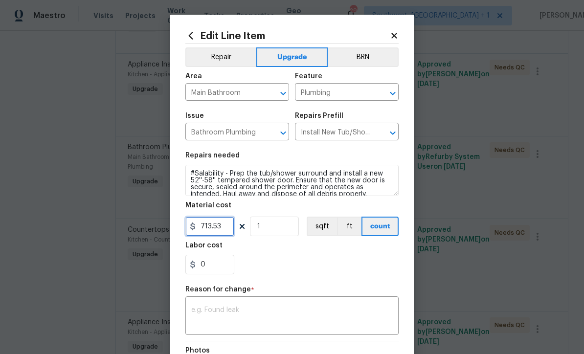
click at [229, 231] on input "713.53" at bounding box center [209, 227] width 49 height 20
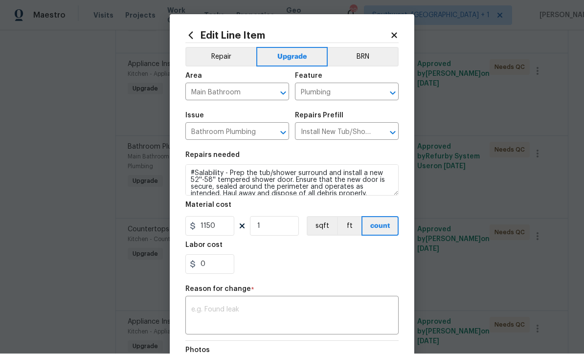
scroll to position [39, 0]
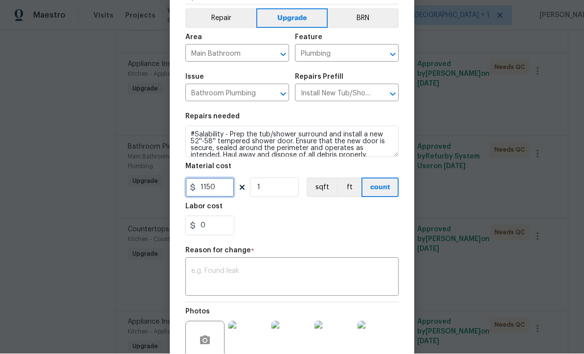
type input "1150"
click at [206, 279] on textarea at bounding box center [292, 278] width 202 height 21
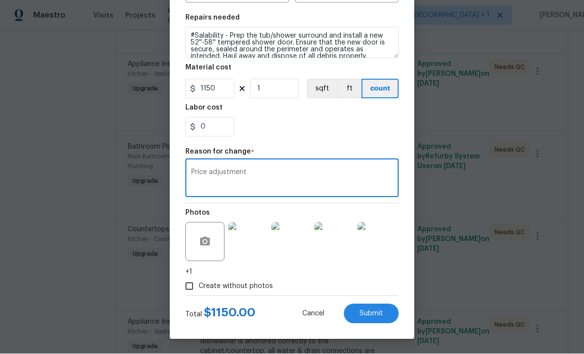
scroll to position [139, 0]
type textarea "Price adjustment"
click at [380, 318] on button "Submit" at bounding box center [371, 314] width 55 height 20
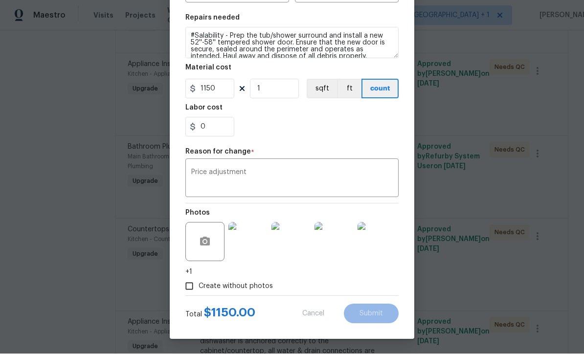
type input "713.53"
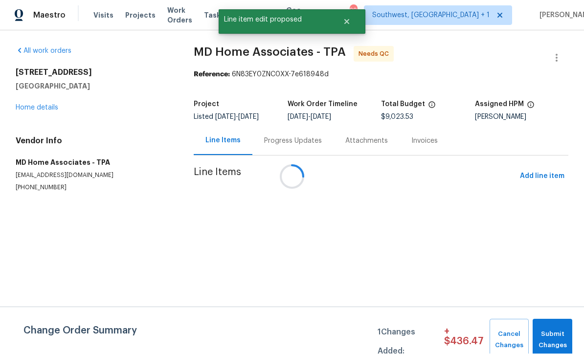
scroll to position [0, 0]
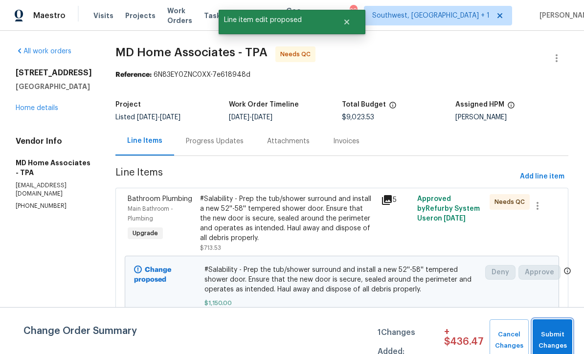
click at [562, 333] on span "Submit Changes" at bounding box center [553, 340] width 30 height 23
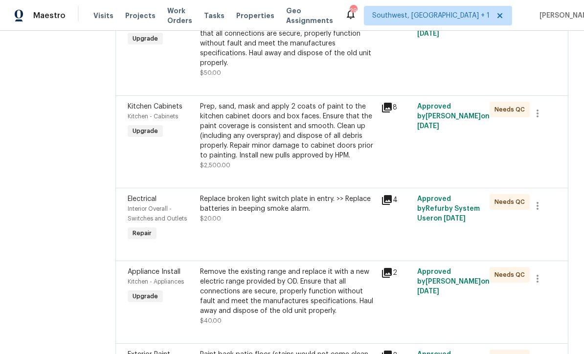
scroll to position [667, 0]
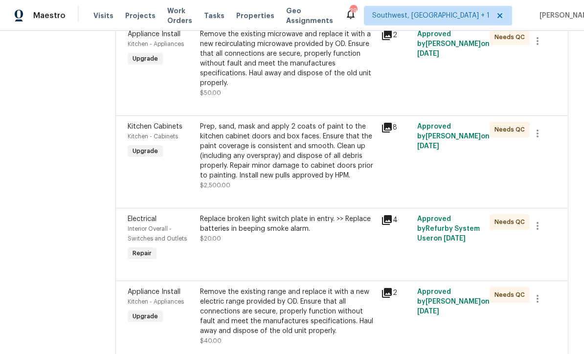
click at [308, 180] on div "Prep, sand, mask and apply 2 coats of paint to the kitchen cabinet doors and bo…" at bounding box center [287, 151] width 175 height 59
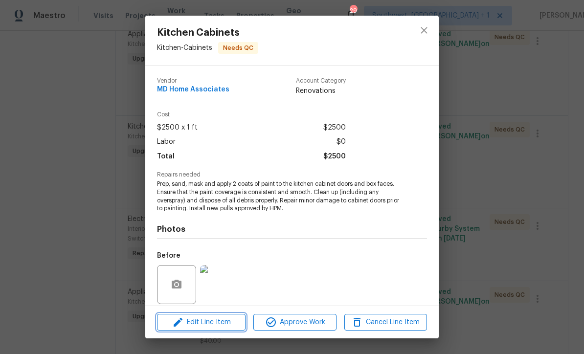
click at [232, 323] on span "Edit Line Item" at bounding box center [201, 323] width 83 height 12
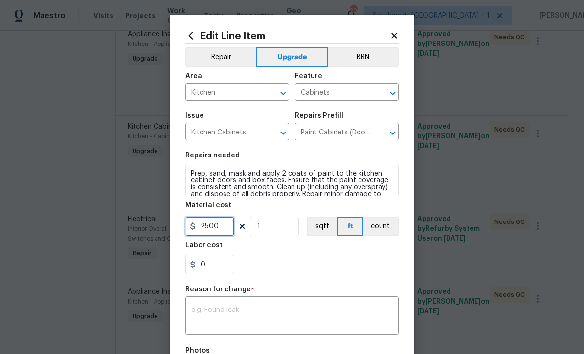
click at [232, 229] on input "2500" at bounding box center [209, 227] width 49 height 20
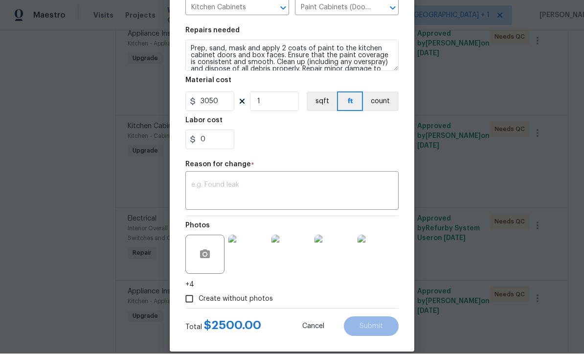
scroll to position [126, 0]
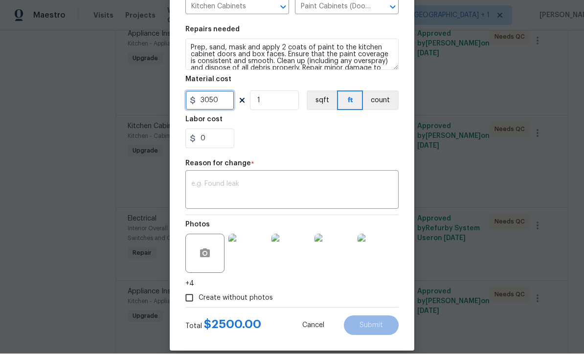
type input "3050"
click at [204, 200] on textarea at bounding box center [292, 191] width 202 height 21
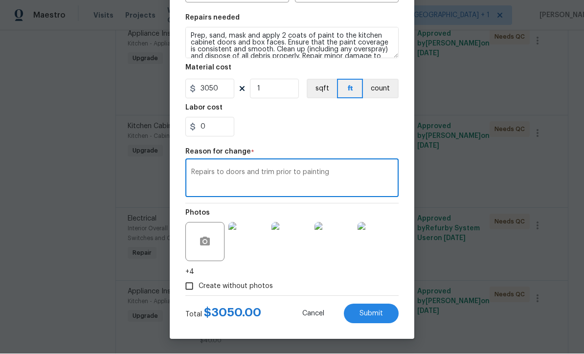
scroll to position [139, 0]
type textarea "Repairs to doors and trim prior to painting"
click at [375, 318] on button "Submit" at bounding box center [371, 314] width 55 height 20
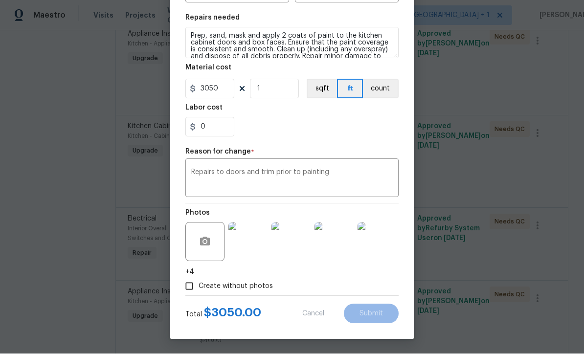
type input "2500"
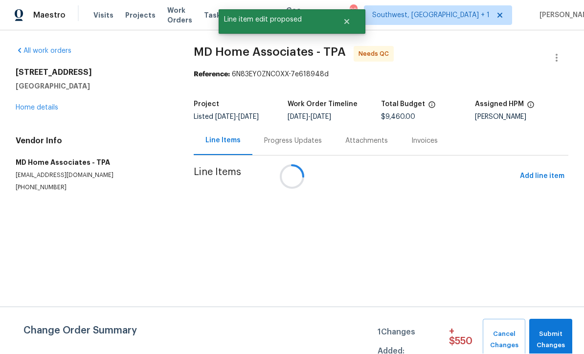
scroll to position [0, 0]
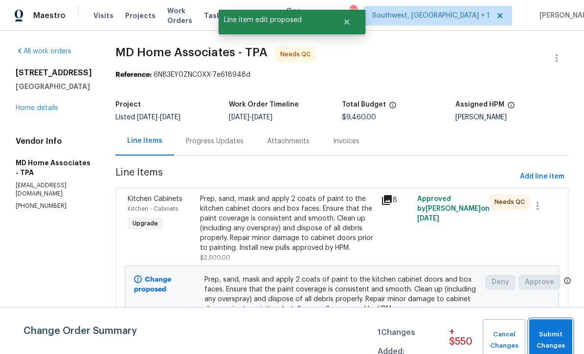
click at [564, 332] on span "Submit Changes" at bounding box center [550, 340] width 33 height 23
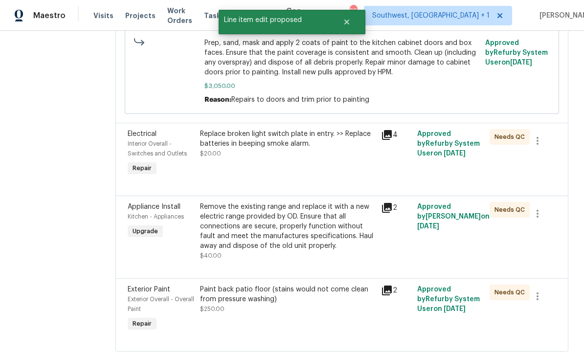
scroll to position [832, 0]
